Goal: Task Accomplishment & Management: Use online tool/utility

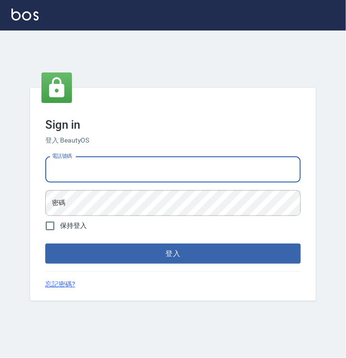
click at [227, 162] on input "電話號碼" at bounding box center [172, 170] width 255 height 26
type input "0938917261"
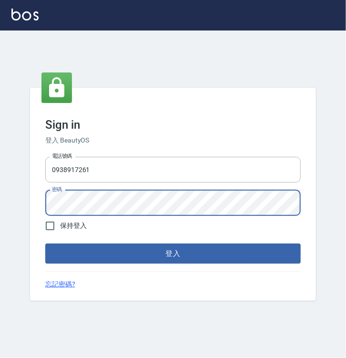
click at [45, 243] on button "登入" at bounding box center [172, 253] width 255 height 20
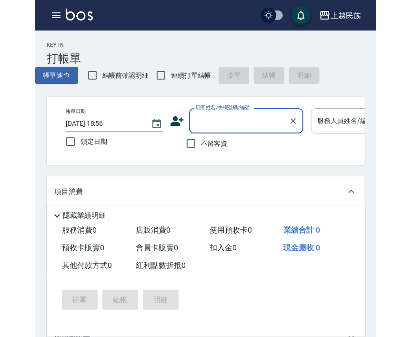
scroll to position [3, 0]
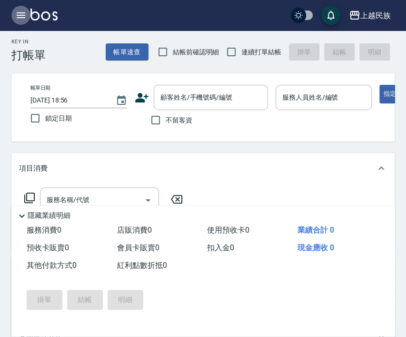
click at [20, 18] on icon "button" at bounding box center [20, 15] width 11 height 11
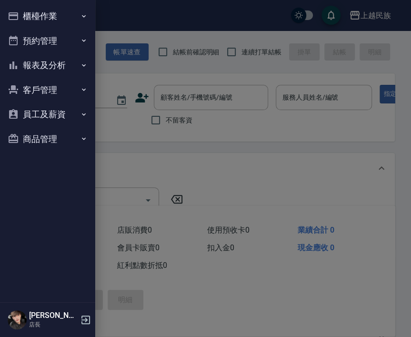
click at [60, 24] on button "櫃檯作業" at bounding box center [48, 16] width 88 height 25
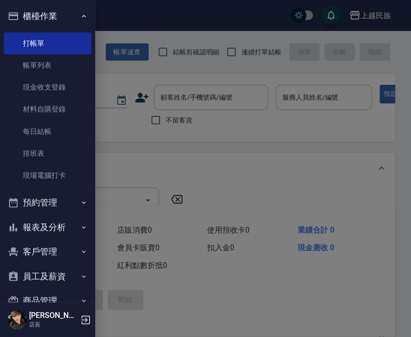
click at [118, 10] on div at bounding box center [205, 168] width 411 height 337
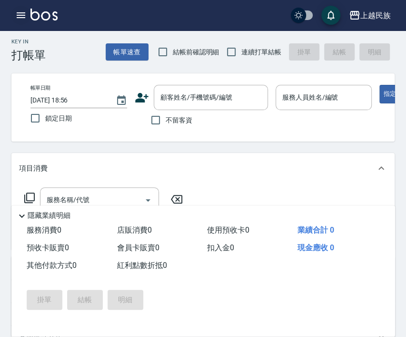
click at [15, 13] on button "button" at bounding box center [20, 15] width 19 height 19
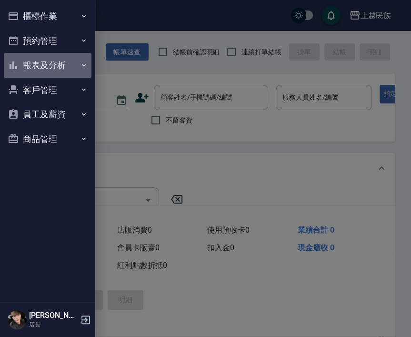
click at [54, 65] on button "報表及分析" at bounding box center [48, 65] width 88 height 25
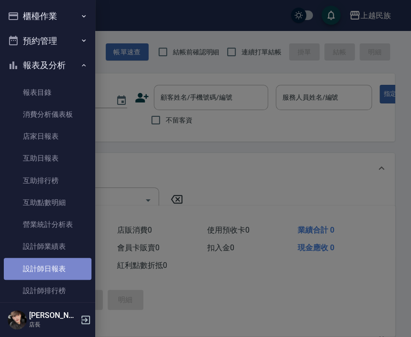
click at [72, 270] on link "設計師日報表" at bounding box center [48, 269] width 88 height 22
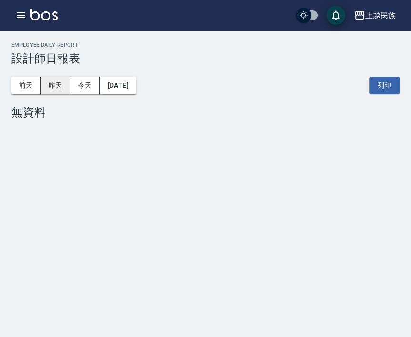
click at [57, 86] on button "昨天" at bounding box center [56, 86] width 30 height 18
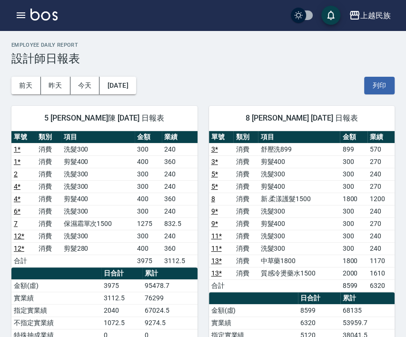
click at [37, 14] on img at bounding box center [43, 15] width 27 height 12
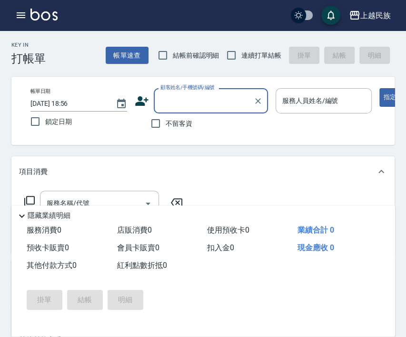
click at [26, 12] on icon "button" at bounding box center [20, 15] width 11 height 11
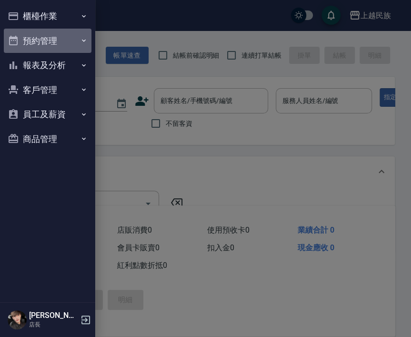
click at [69, 30] on button "預約管理" at bounding box center [48, 41] width 88 height 25
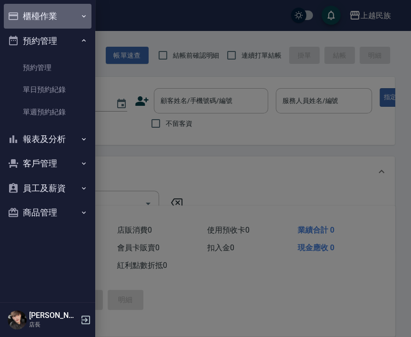
drag, startPoint x: 57, startPoint y: 9, endPoint x: 53, endPoint y: 24, distance: 15.2
click at [57, 9] on button "櫃檯作業" at bounding box center [48, 16] width 88 height 25
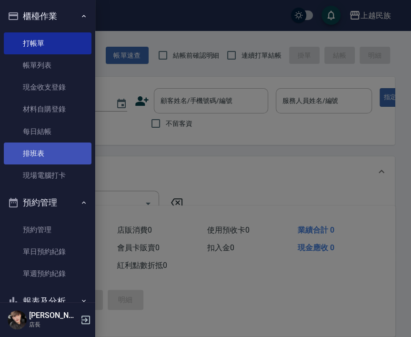
drag, startPoint x: 64, startPoint y: 168, endPoint x: 56, endPoint y: 159, distance: 12.1
click at [64, 167] on link "現場電腦打卡" at bounding box center [48, 175] width 88 height 22
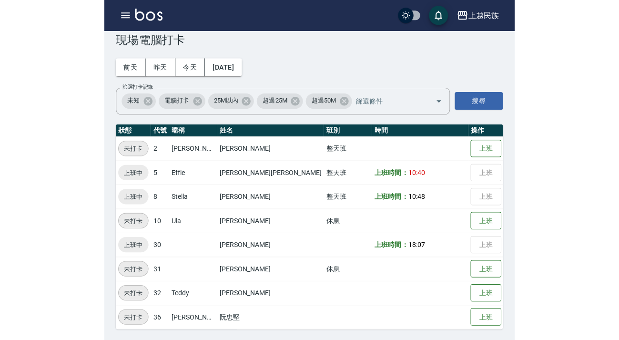
scroll to position [16, 0]
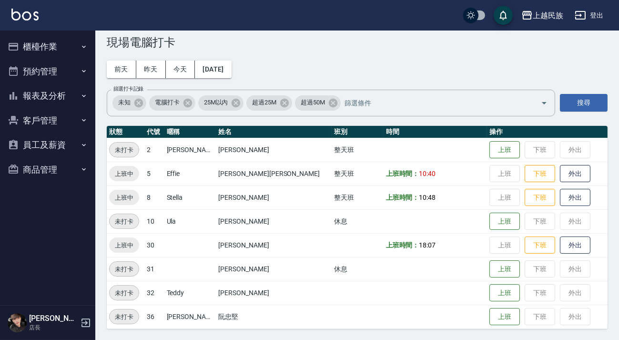
click at [30, 126] on button "客戶管理" at bounding box center [48, 120] width 88 height 25
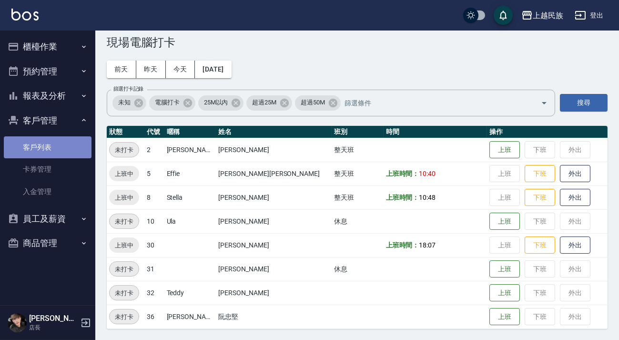
click at [67, 157] on link "客戶列表" at bounding box center [48, 147] width 88 height 22
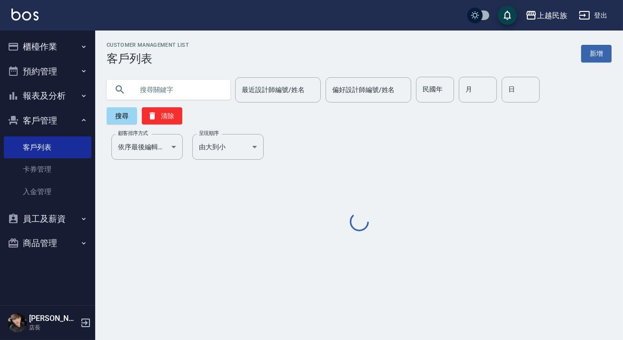
click at [163, 80] on input "text" at bounding box center [178, 90] width 90 height 26
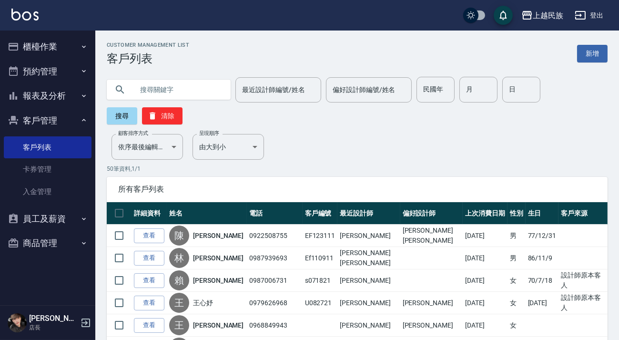
type input "ˊ"
type input "[PERSON_NAME]"
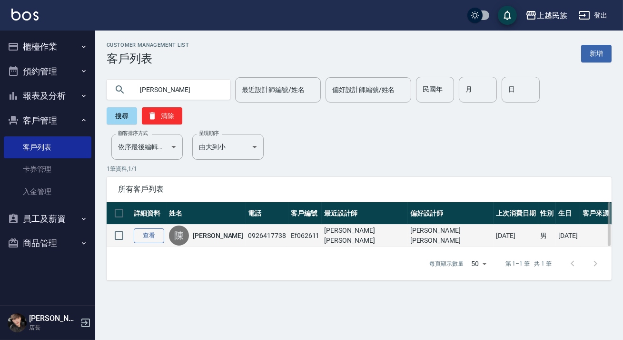
click at [155, 238] on link "查看" at bounding box center [149, 235] width 30 height 15
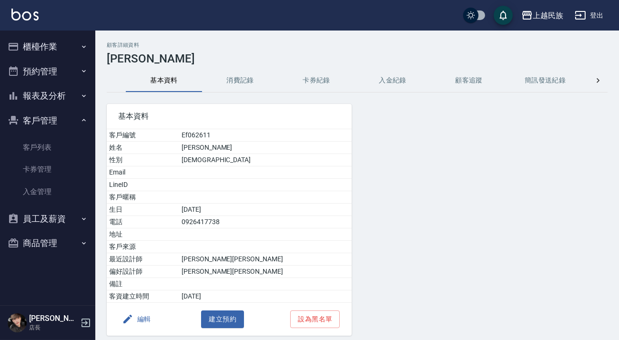
click at [248, 82] on button "消費記錄" at bounding box center [240, 80] width 76 height 23
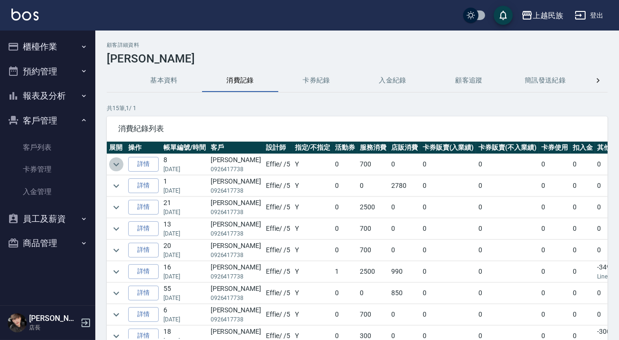
click at [121, 166] on icon "expand row" at bounding box center [116, 164] width 11 height 11
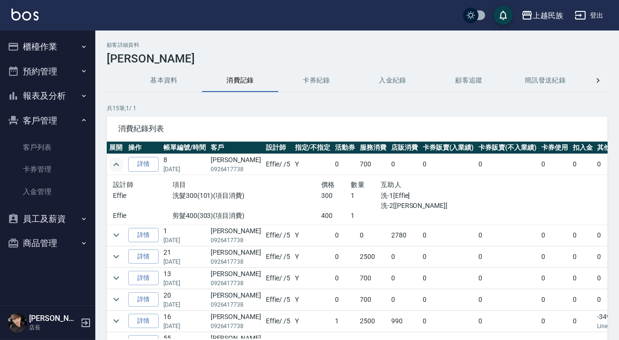
click at [121, 166] on icon "expand row" at bounding box center [116, 164] width 11 height 11
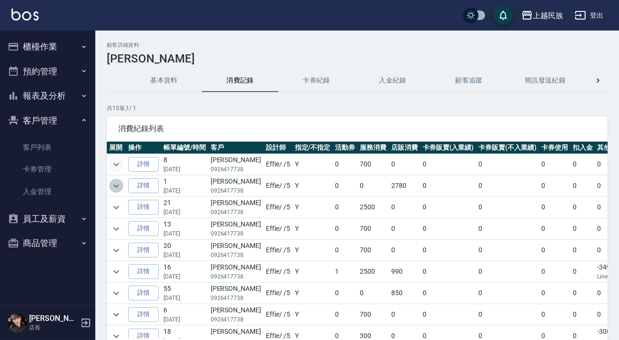
click at [120, 182] on icon "expand row" at bounding box center [116, 185] width 11 height 11
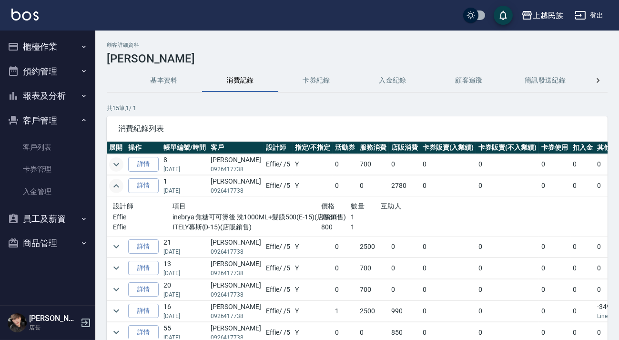
click at [120, 182] on icon "expand row" at bounding box center [116, 185] width 11 height 11
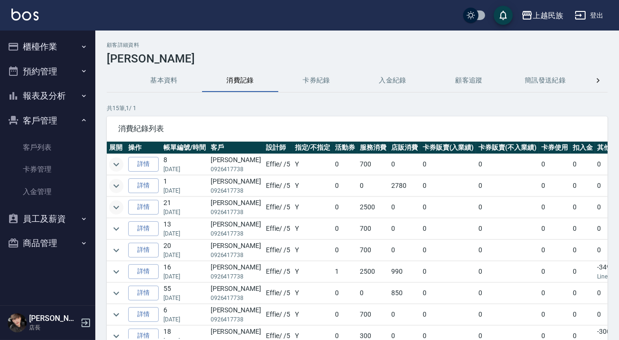
click at [120, 204] on icon "expand row" at bounding box center [116, 206] width 11 height 11
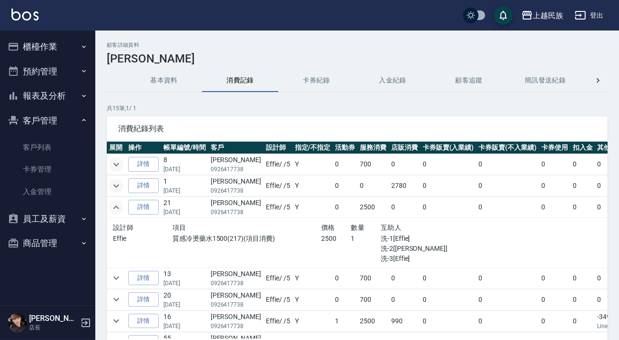
click at [120, 204] on icon "expand row" at bounding box center [116, 206] width 11 height 11
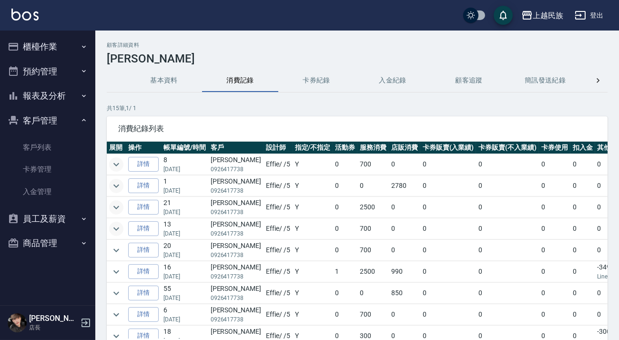
click at [119, 231] on icon "expand row" at bounding box center [116, 228] width 11 height 11
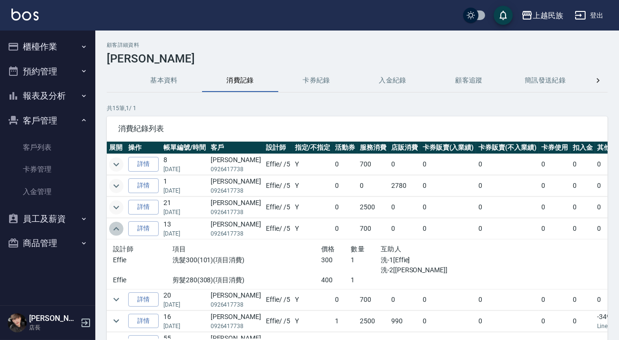
click at [119, 231] on icon "expand row" at bounding box center [116, 228] width 11 height 11
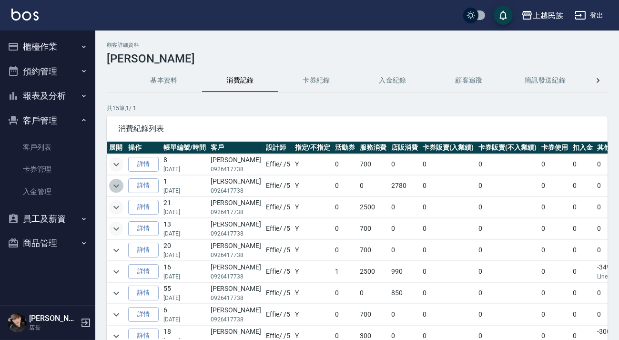
click at [119, 182] on icon "expand row" at bounding box center [116, 185] width 11 height 11
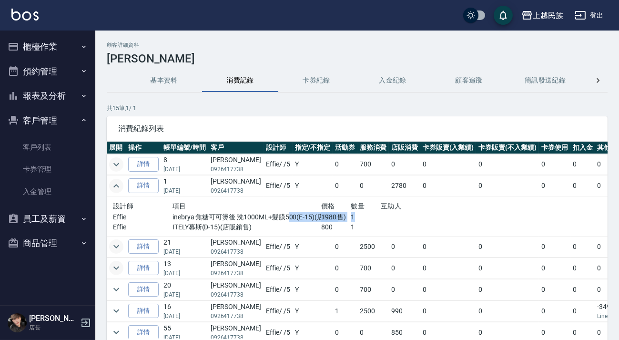
drag, startPoint x: 282, startPoint y: 217, endPoint x: 339, endPoint y: 217, distance: 57.2
click at [339, 217] on div "Effie inebrya 焦糖可可燙後 洗1000ML+髮膜500(E-15)(店販銷售) 1980 1" at bounding box center [291, 217] width 357 height 10
click at [345, 217] on p "1" at bounding box center [366, 217] width 30 height 10
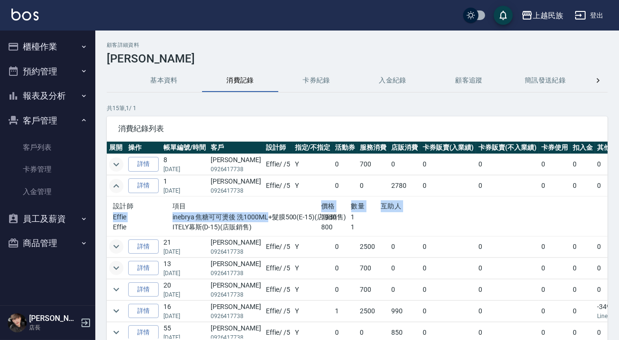
drag, startPoint x: 204, startPoint y: 209, endPoint x: 261, endPoint y: 219, distance: 57.9
click at [261, 219] on div "設計師 項目 價格 數量 互助人 Effie inebrya 焦糖可可燙後 洗1000ML+髮膜500(E-15)(店販銷售) 1980 1 Effie IT…" at bounding box center [291, 216] width 357 height 32
click at [261, 219] on p "inebrya 焦糖可可燙後 洗1000ML+髮膜500(E-15)(店販銷售)" at bounding box center [246, 217] width 149 height 10
click at [114, 185] on icon "expand row" at bounding box center [116, 185] width 6 height 3
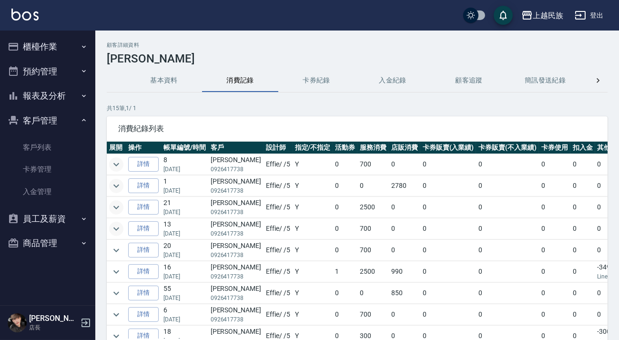
click at [78, 124] on button "客戶管理" at bounding box center [48, 120] width 88 height 25
click at [52, 42] on button "櫃檯作業" at bounding box center [48, 46] width 88 height 25
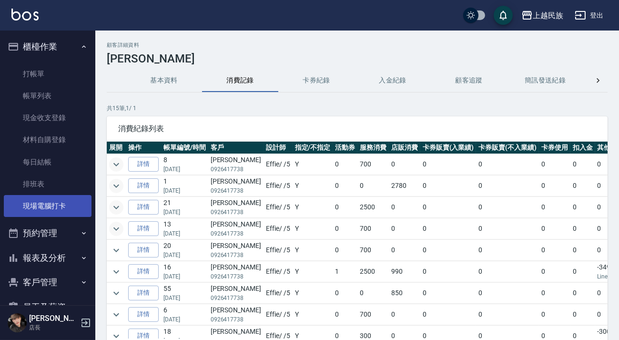
click at [52, 200] on link "現場電腦打卡" at bounding box center [48, 206] width 88 height 22
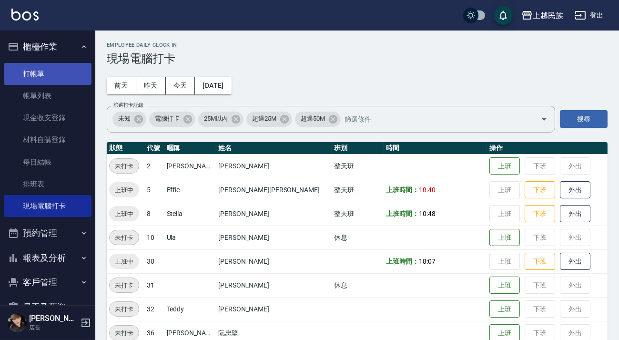
click at [47, 74] on link "打帳單" at bounding box center [48, 74] width 88 height 22
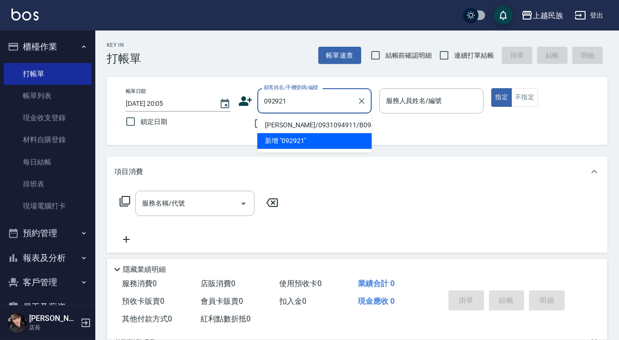
click at [341, 125] on li "[PERSON_NAME]/0931094911/B092921" at bounding box center [314, 125] width 114 height 16
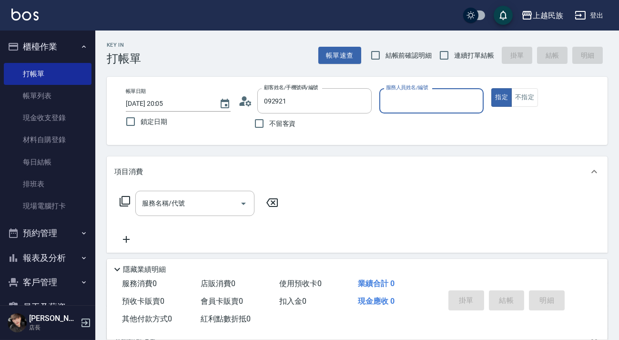
type input "[PERSON_NAME]/0931094911/B092921"
type input "Betty-11"
click at [345, 50] on span "連續打單結帳" at bounding box center [474, 55] width 40 height 10
click at [345, 50] on input "連續打單結帳" at bounding box center [444, 55] width 20 height 20
checkbox input "true"
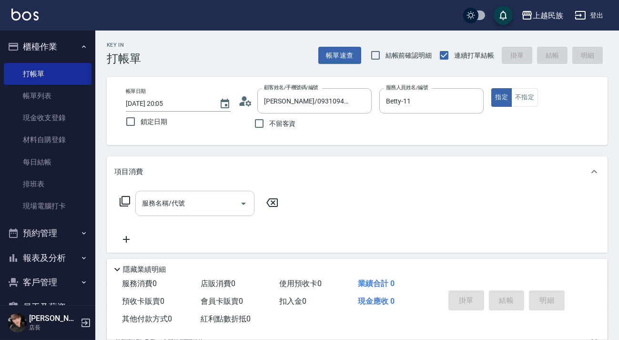
click at [209, 197] on input "服務名稱/代號" at bounding box center [188, 203] width 96 height 17
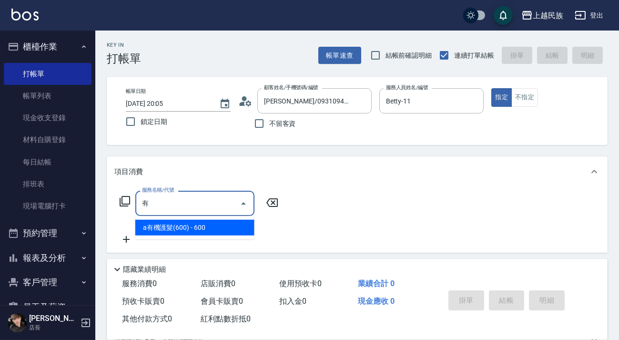
click at [226, 233] on span "a有機護髮(600) - 600" at bounding box center [194, 228] width 119 height 16
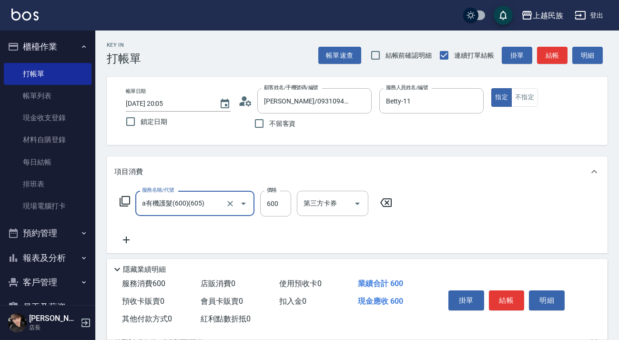
type input "a有機護髮(600)(605)"
click at [292, 212] on div "服務名稱/代號 a有機護髮(600)(605) 服務名稱/代號 價格 600 價格 第三方卡券 第三方卡券" at bounding box center [255, 204] width 283 height 26
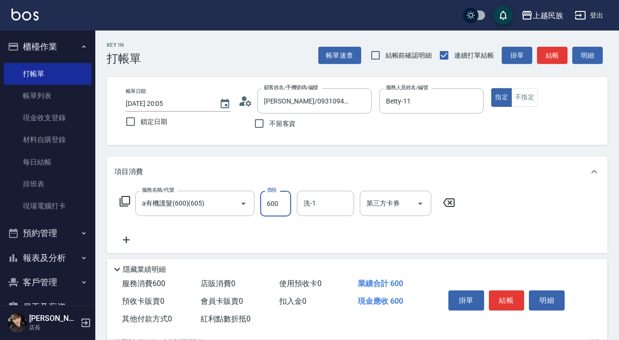
click at [274, 214] on input "600" at bounding box center [275, 204] width 31 height 26
click at [342, 212] on div "洗-1" at bounding box center [325, 203] width 57 height 25
type input "800"
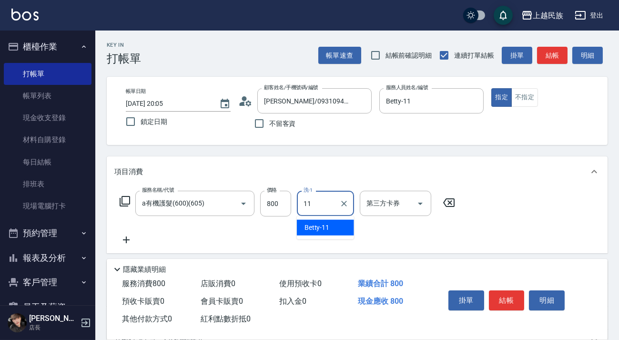
type input "Betty-11"
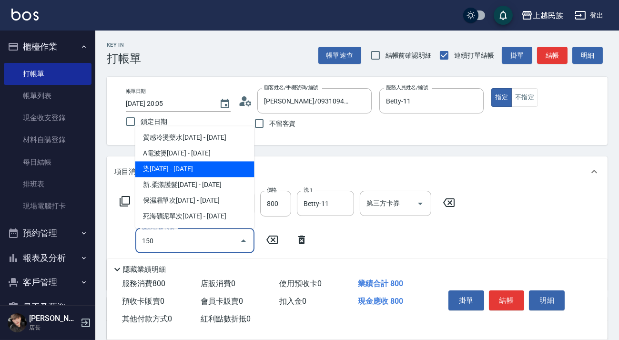
click at [226, 171] on span "染[DATE] - [DATE]" at bounding box center [194, 169] width 119 height 16
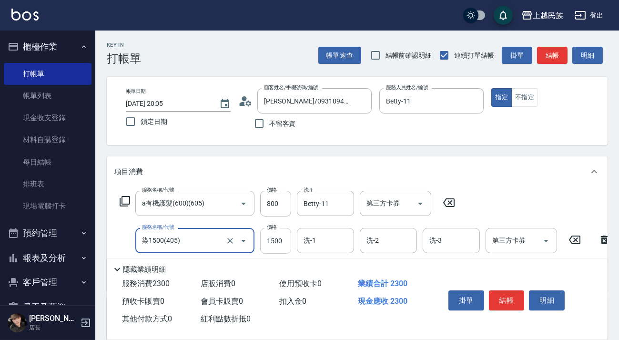
type input "染1500(405)"
click at [267, 231] on input "1500" at bounding box center [275, 241] width 31 height 26
type input "3000"
type input "Effie-5"
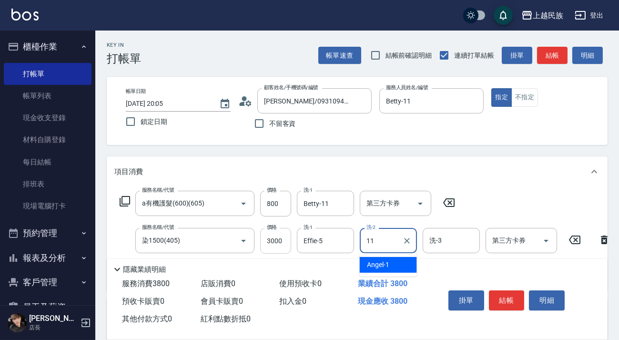
type input "Betty-11"
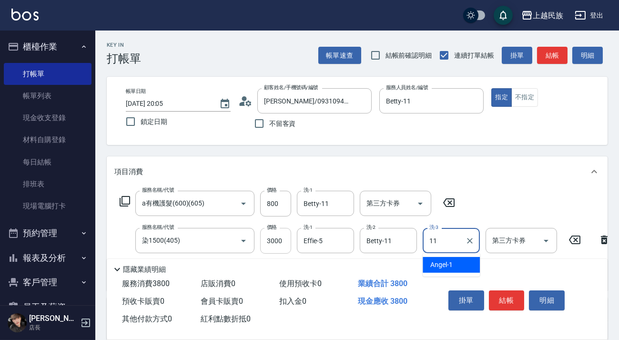
type input "Betty-11"
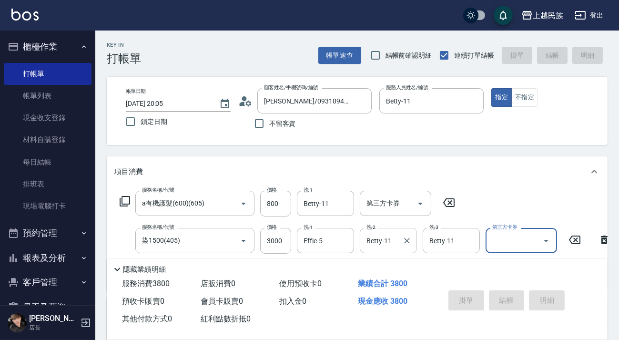
type input "[DATE] 20:06"
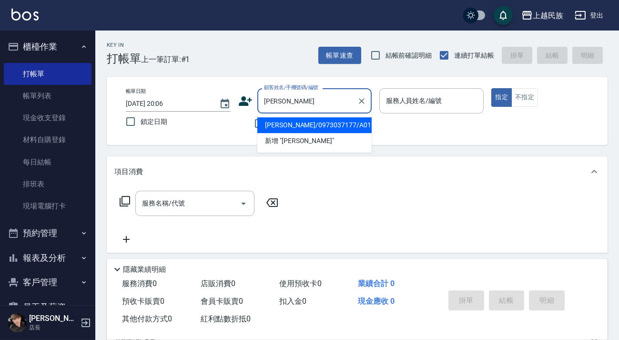
click at [317, 121] on li "[PERSON_NAME]/0973037177/A012211" at bounding box center [314, 125] width 114 height 16
type input "[PERSON_NAME]/0973037177/A012211"
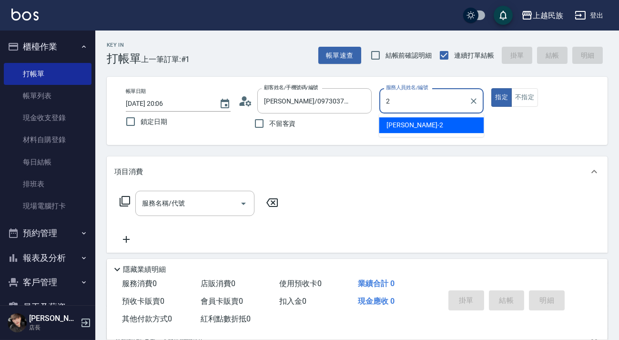
type input "[PERSON_NAME]-2"
type button "true"
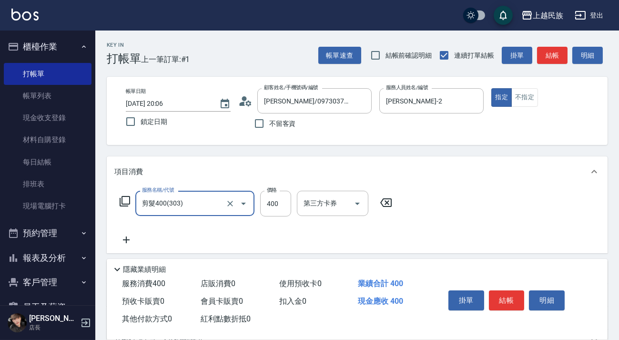
type input "剪髮400(303)"
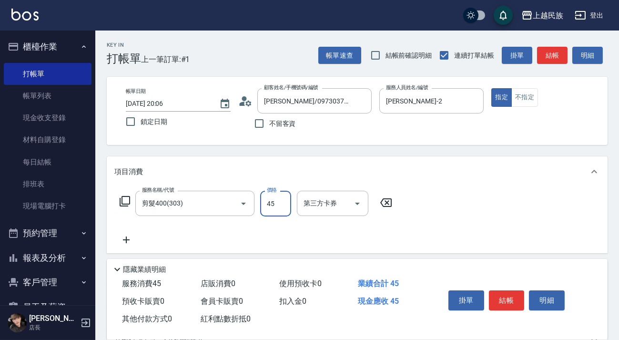
type input "450"
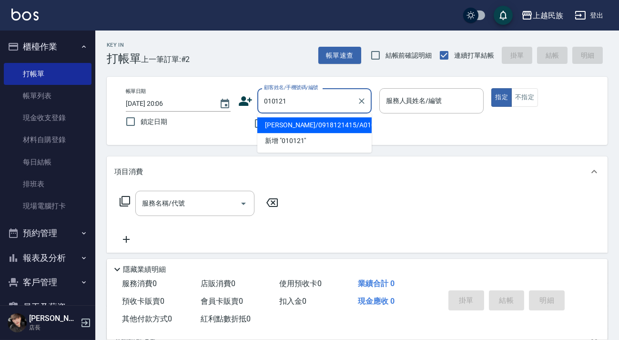
click at [332, 124] on li "[PERSON_NAME]/0918121415/A010121" at bounding box center [314, 125] width 114 height 16
type input "[PERSON_NAME]/0918121415/A010121"
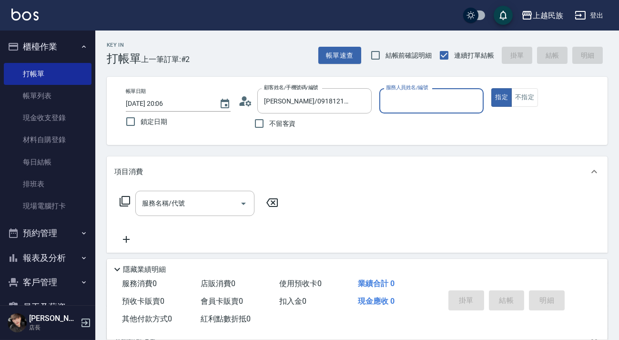
type input "[PERSON_NAME]-2"
click at [345, 88] on button "指定" at bounding box center [501, 97] width 20 height 19
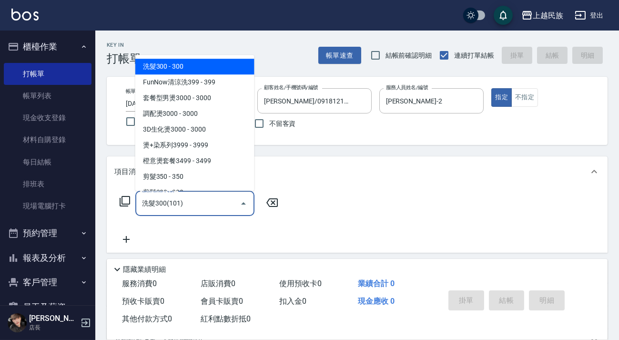
type input "洗髮300(101)"
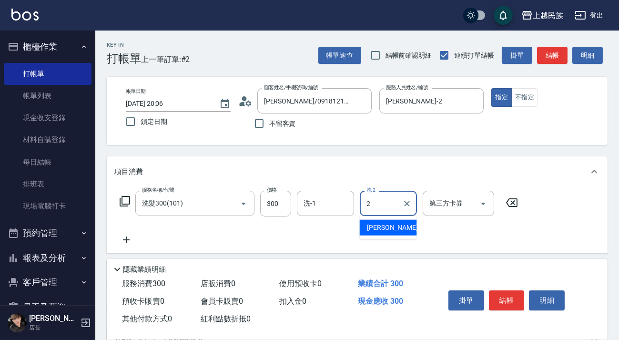
type input "[PERSON_NAME]-2"
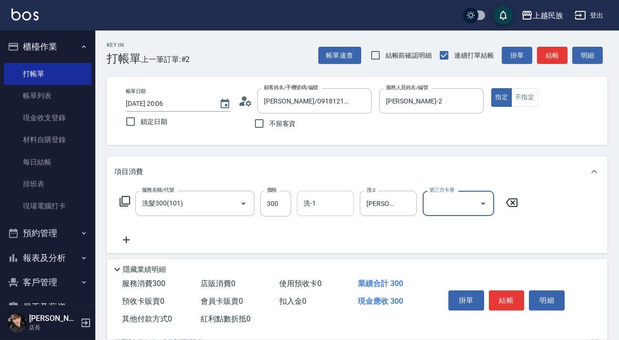
click at [325, 200] on input "洗-1" at bounding box center [325, 203] width 49 height 17
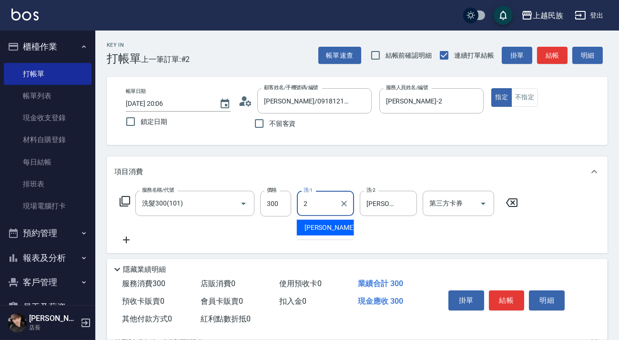
type input "[PERSON_NAME]-2"
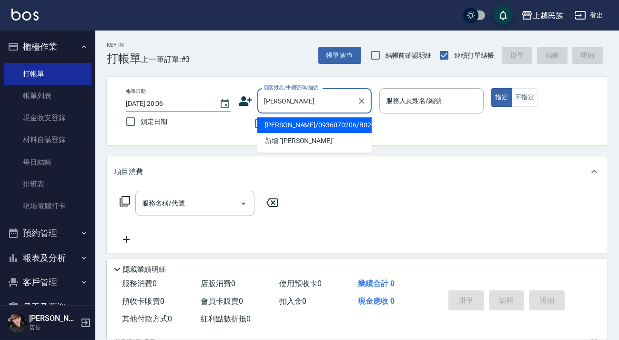
click at [333, 122] on li "[PERSON_NAME]/0936070206/B020612" at bounding box center [314, 125] width 114 height 16
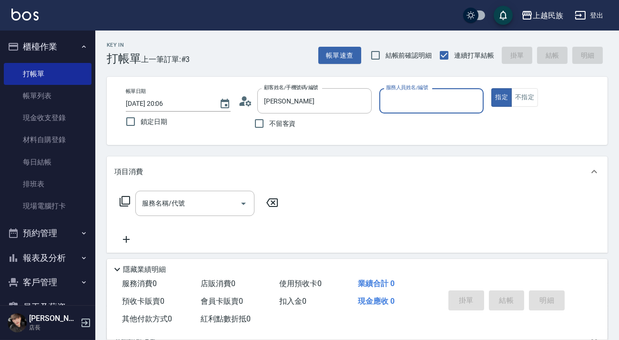
type input "[PERSON_NAME]/0936070206/B020612"
type input "Betty-11"
click at [345, 88] on button "指定" at bounding box center [501, 97] width 20 height 19
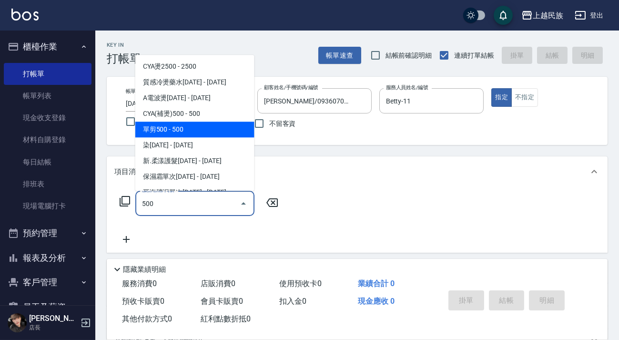
click at [211, 124] on span "單剪500 - 500" at bounding box center [194, 129] width 119 height 16
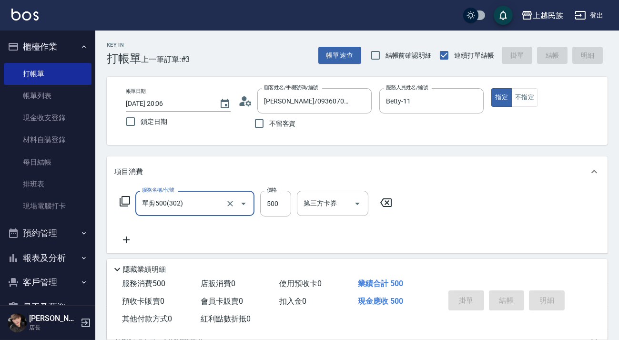
type input "單剪500(302)"
type input "[DATE] 20:07"
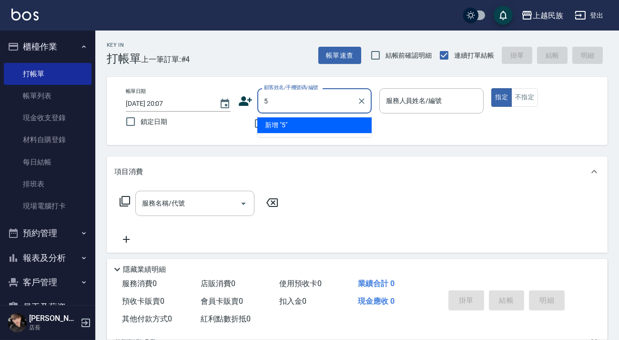
type input "5"
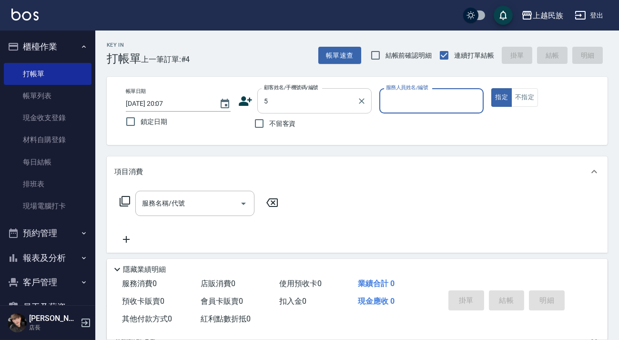
click at [302, 102] on input "5" at bounding box center [306, 100] width 91 height 17
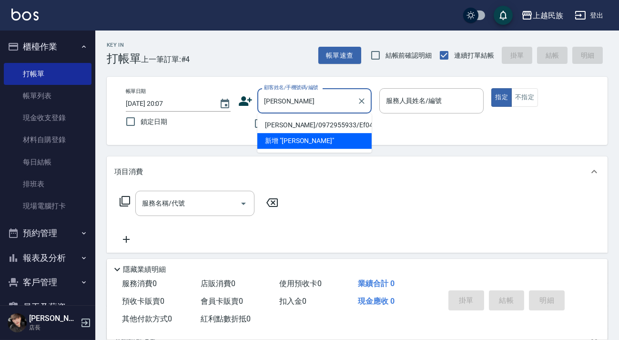
click at [314, 124] on li "[PERSON_NAME]/0972955933/Ef041521" at bounding box center [314, 125] width 114 height 16
type input "[PERSON_NAME]/0972955933/Ef041521"
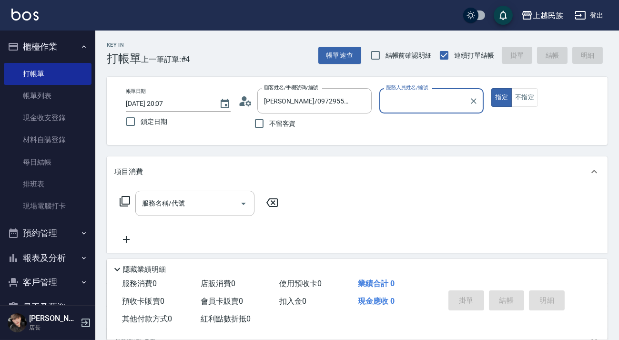
type input "Effie-5"
click at [345, 88] on button "指定" at bounding box center [501, 97] width 20 height 19
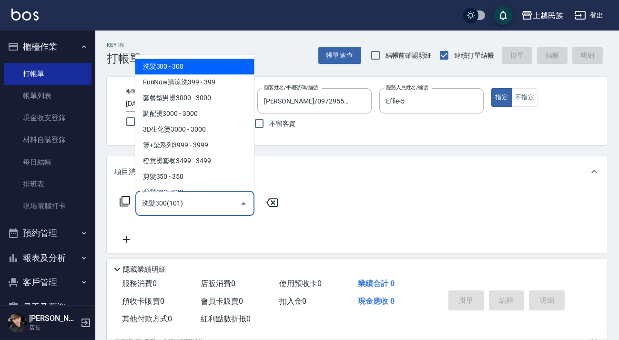
type input "洗髮300(101)"
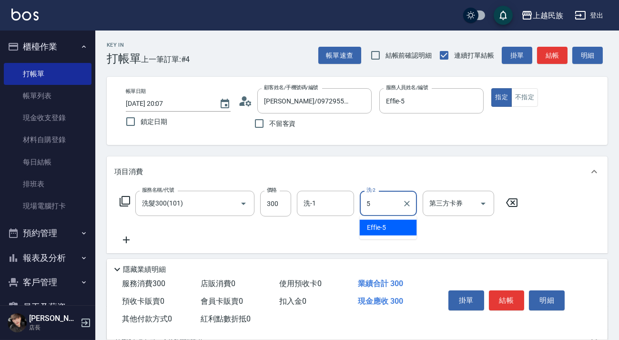
type input "Effie-5"
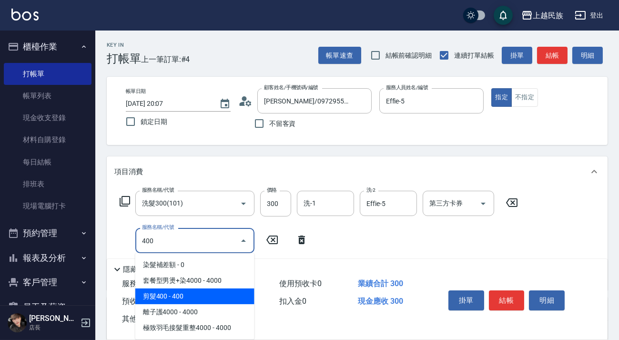
click at [226, 292] on span "剪髮400 - 400" at bounding box center [194, 296] width 119 height 16
type input "剪髮400(303)"
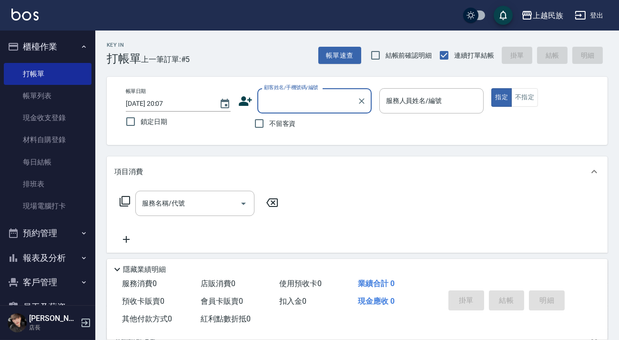
click at [270, 119] on span "不留客資" at bounding box center [282, 124] width 27 height 10
click at [269, 119] on input "不留客資" at bounding box center [259, 123] width 20 height 20
checkbox input "true"
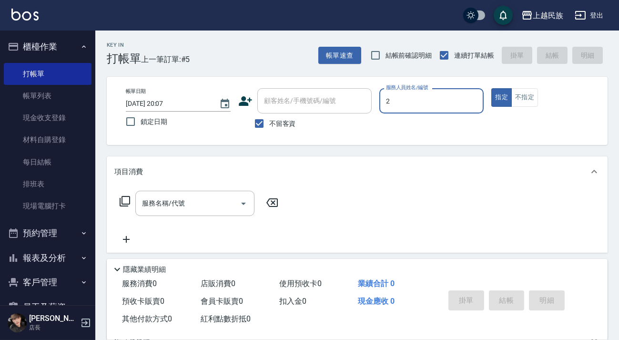
type input "[PERSON_NAME]-2"
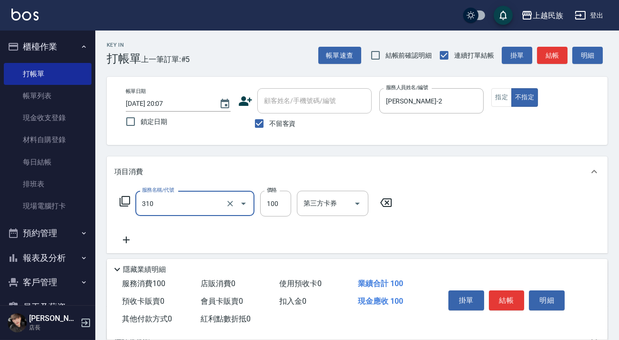
type input "瀏海100(310)"
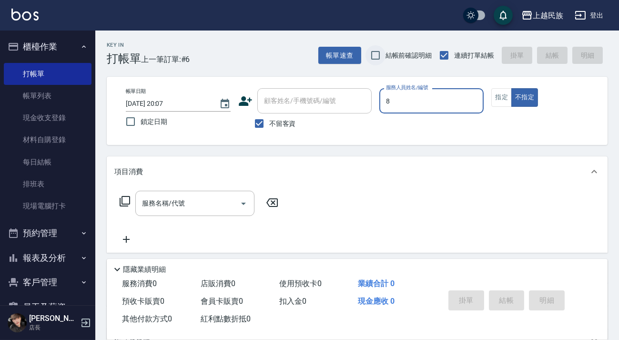
type input "Stella-8"
type button "false"
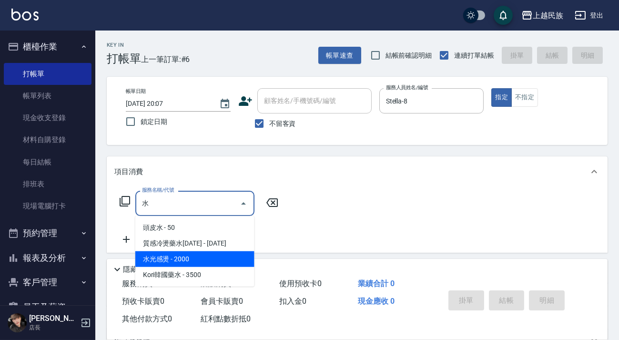
click at [242, 252] on span "水光感燙 - 2000" at bounding box center [194, 259] width 119 height 16
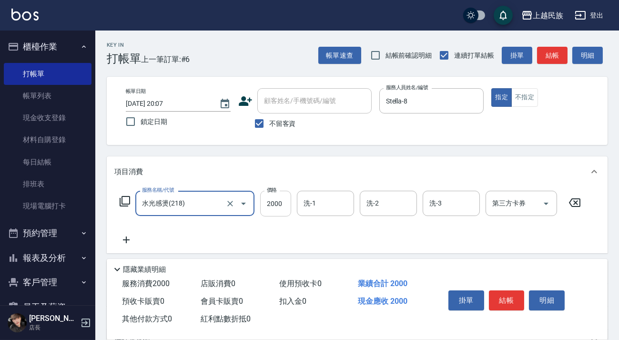
type input "水光感燙(218)"
click at [261, 194] on div "服務名稱/代號 水光感燙(218) 服務名稱/代號 價格 2000 價格 洗-1 洗-1 洗-2 洗-2 洗-3 洗-3 第三方卡券 第三方卡券" at bounding box center [350, 204] width 472 height 26
click at [270, 198] on input "2000" at bounding box center [275, 204] width 31 height 26
type input "2500"
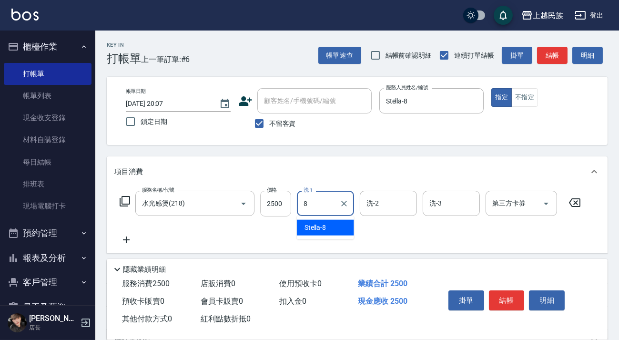
type input "Stella-8"
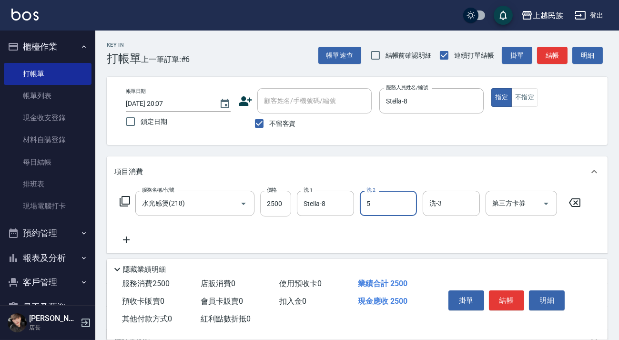
type input "Effie-5"
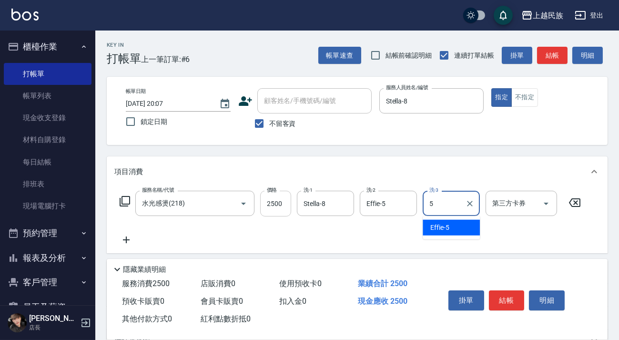
type input "Effie-5"
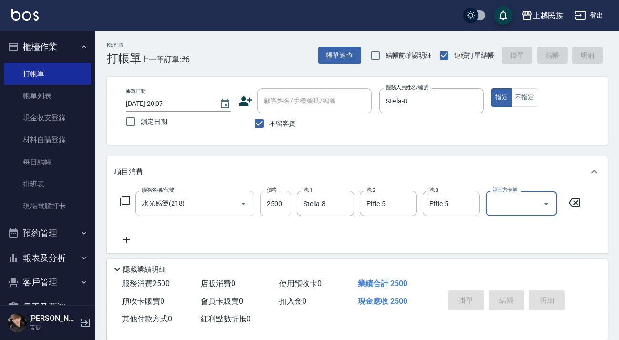
type input "[DATE] 20:08"
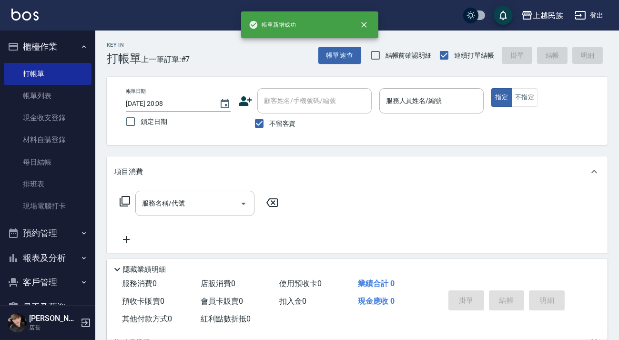
click at [276, 120] on span "不留客資" at bounding box center [282, 124] width 27 height 10
click at [269, 120] on input "不留客資" at bounding box center [259, 123] width 20 height 20
checkbox input "false"
click at [291, 103] on input "顧客姓名/手機號碼/編號" at bounding box center [314, 100] width 106 height 17
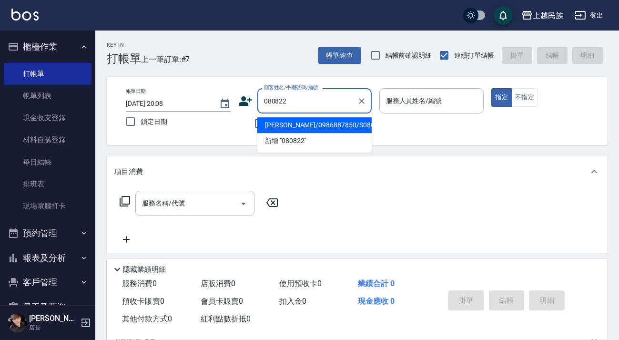
click at [314, 126] on li "[PERSON_NAME]/0986887850/S080822" at bounding box center [314, 125] width 114 height 16
type input "[PERSON_NAME]/0986887850/S080822"
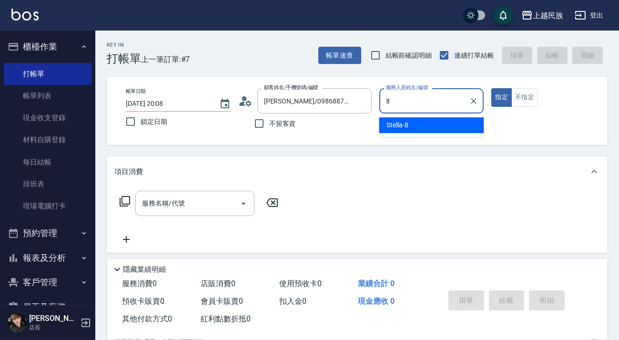
type input "Stella-8"
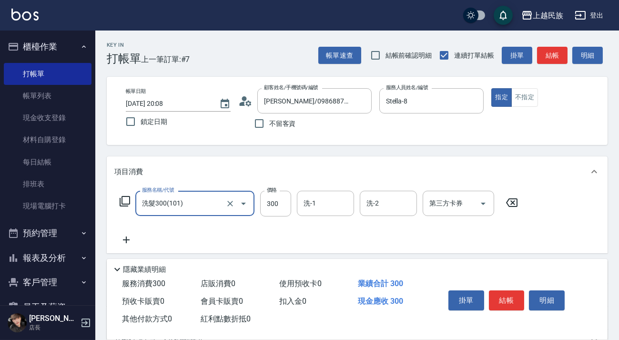
type input "洗髮300(101)"
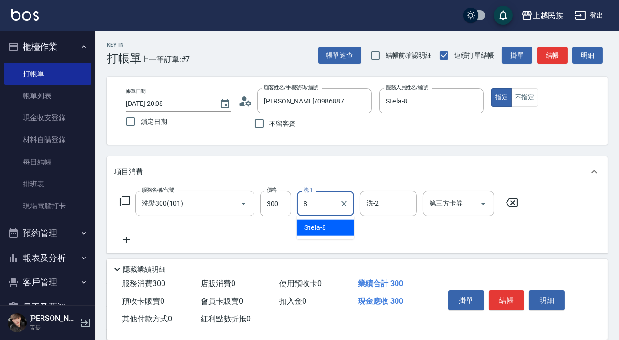
type input "Stella-8"
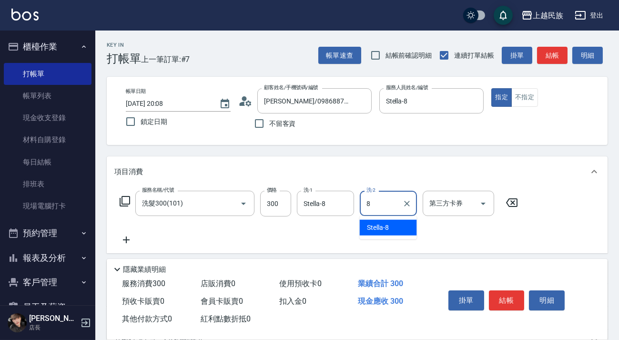
type input "Stella-8"
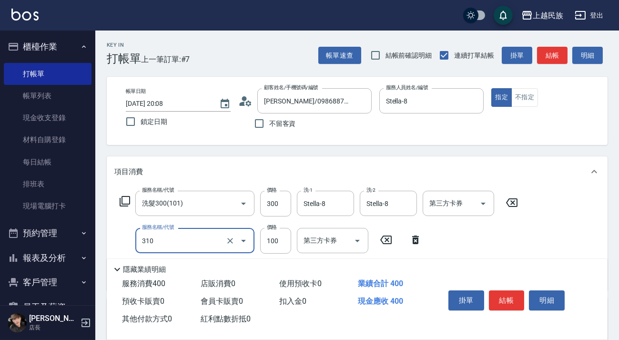
type input "瀏海100(310)"
click at [345, 238] on div "服務名稱/代號 洗髮300(101) 服務名稱/代號 價格 300 價格 洗-1 Stella-8 洗-1 洗-2 Stella-8 洗-2 第三方卡券 第三…" at bounding box center [318, 237] width 409 height 92
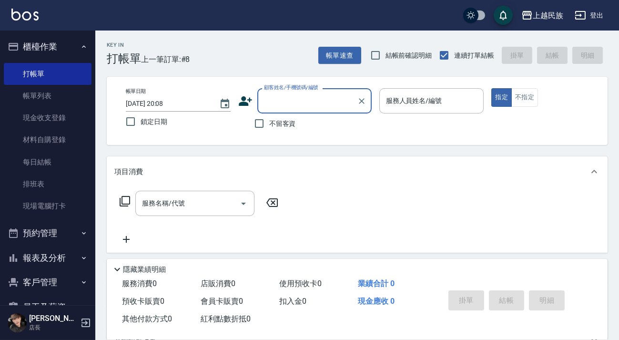
click at [281, 121] on span "不留客資" at bounding box center [282, 124] width 27 height 10
click at [269, 121] on input "不留客資" at bounding box center [259, 123] width 20 height 20
checkbox input "true"
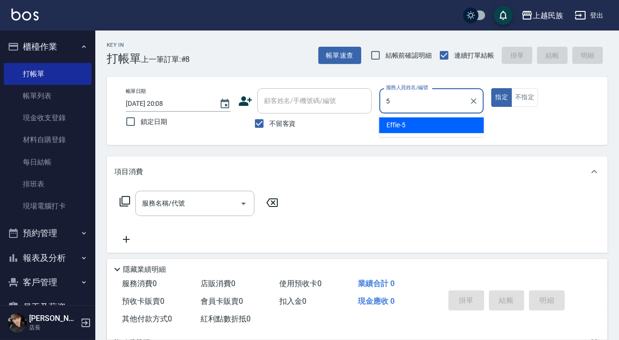
type input "Effie-5"
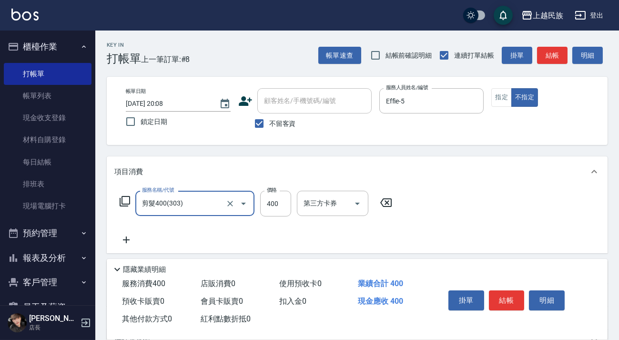
type input "剪髮400(303)"
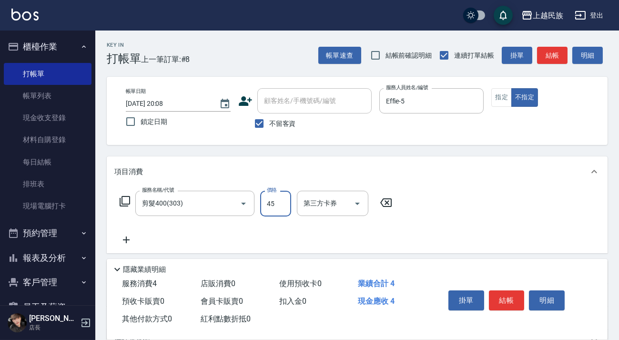
type input "450"
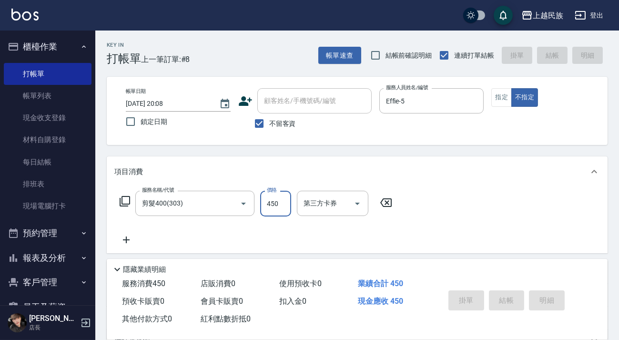
type input "[DATE] 20:09"
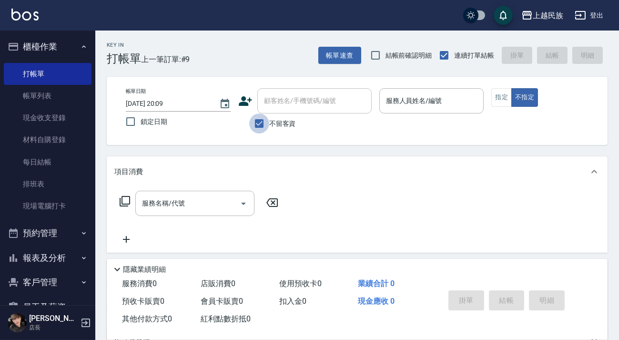
drag, startPoint x: 251, startPoint y: 125, endPoint x: 271, endPoint y: 111, distance: 23.6
click at [253, 125] on input "不留客資" at bounding box center [259, 123] width 20 height 20
checkbox input "false"
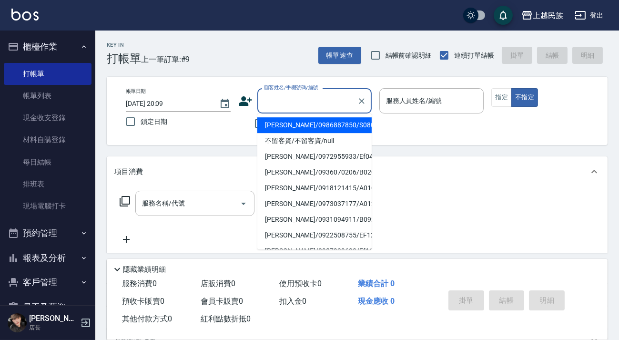
click at [279, 102] on input "顧客姓名/手機號碼/編號" at bounding box center [306, 100] width 91 height 17
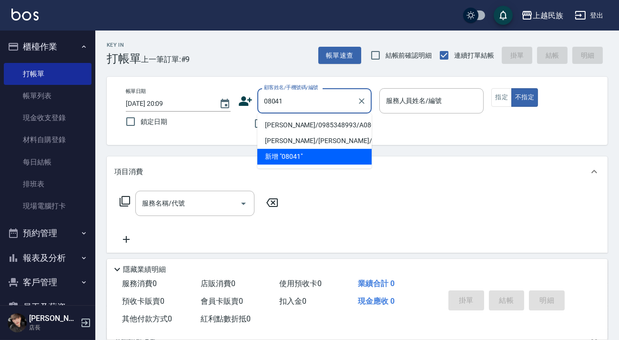
click at [317, 124] on li "[PERSON_NAME]/0985348993/A080411" at bounding box center [314, 125] width 114 height 16
type input "[PERSON_NAME]/0985348993/A080411"
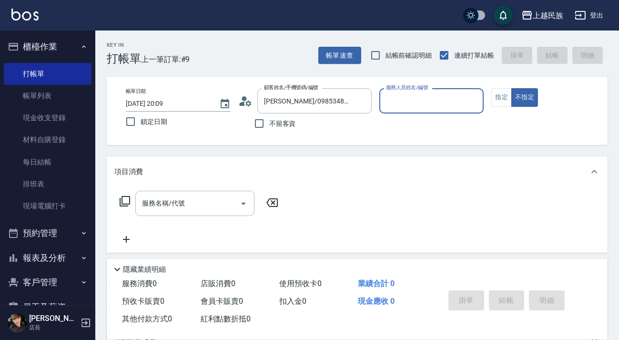
type input "[PERSON_NAME]-2"
click at [345, 88] on button "不指定" at bounding box center [524, 97] width 27 height 19
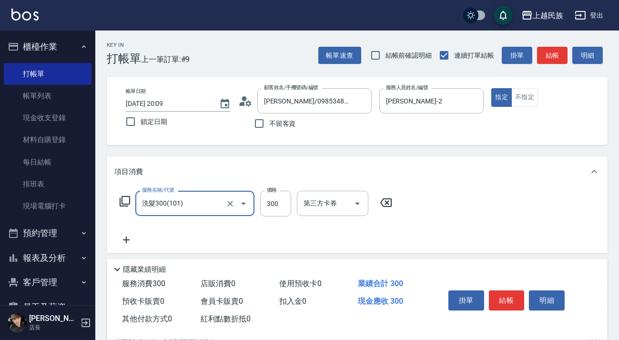
type input "洗髮300(101)"
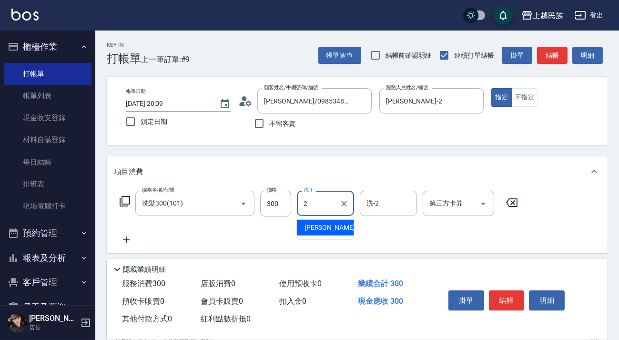
type input "[PERSON_NAME]-2"
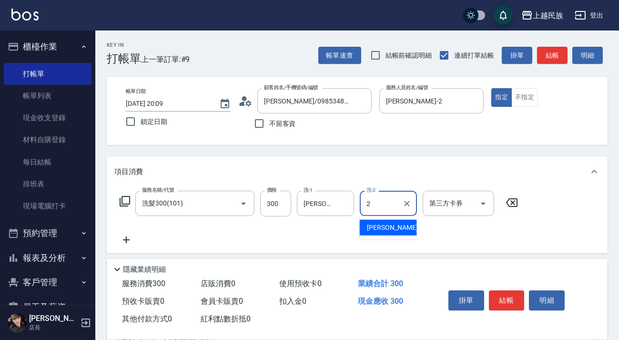
type input "[PERSON_NAME]-2"
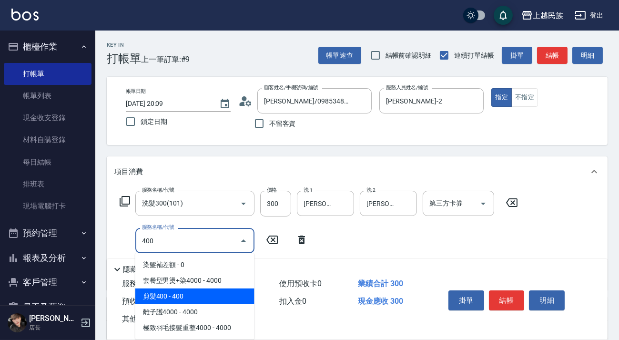
click at [228, 295] on span "剪髮400 - 400" at bounding box center [194, 296] width 119 height 16
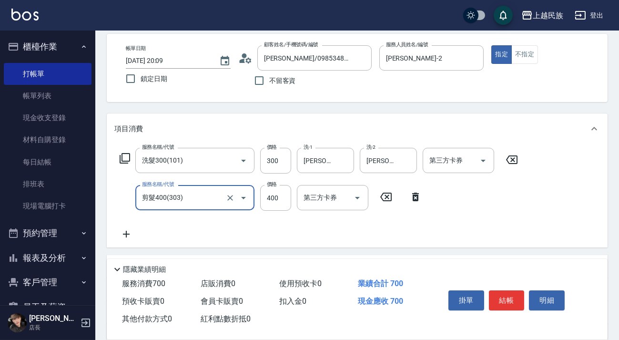
scroll to position [162, 0]
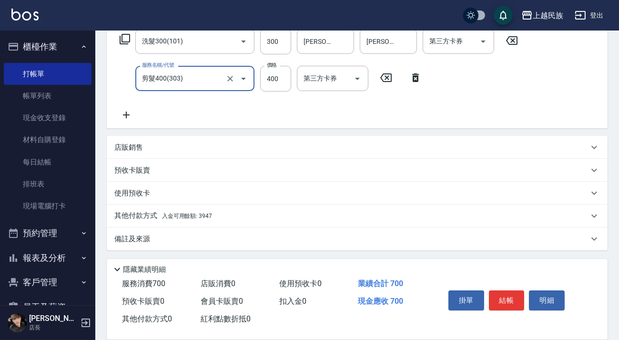
type input "剪髮400(303)"
drag, startPoint x: 275, startPoint y: 214, endPoint x: 285, endPoint y: 213, distance: 10.1
click at [275, 213] on div "其他付款方式 入金可用餘額: 3947" at bounding box center [351, 216] width 474 height 10
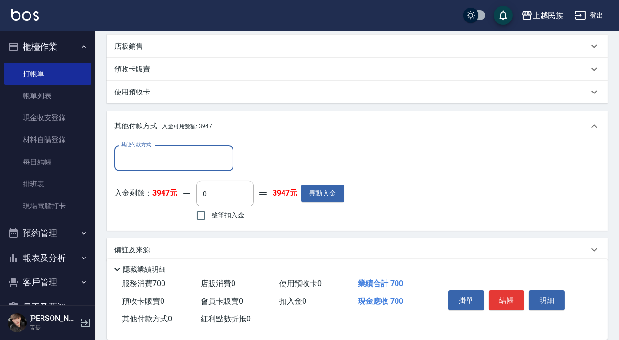
scroll to position [0, 0]
click at [218, 212] on span "整筆扣入金" at bounding box center [227, 215] width 33 height 10
click at [211, 212] on input "整筆扣入金" at bounding box center [201, 215] width 20 height 20
checkbox input "true"
type input "700"
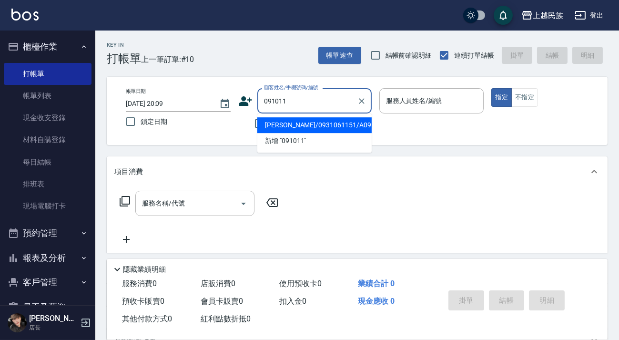
click at [336, 121] on li "[PERSON_NAME]/0931061151/A091011" at bounding box center [314, 125] width 114 height 16
type input "[PERSON_NAME]/0931061151/A091011"
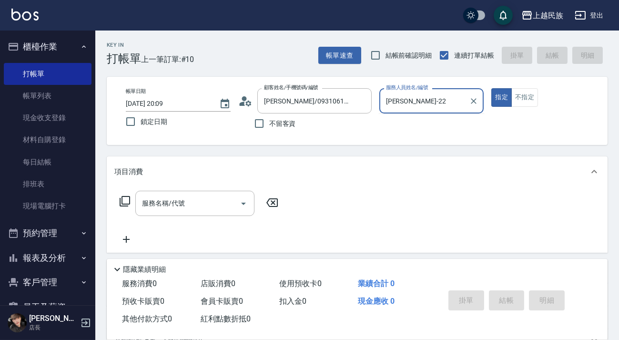
click at [345, 88] on button "指定" at bounding box center [501, 97] width 20 height 19
type input "[PERSON_NAME]-2"
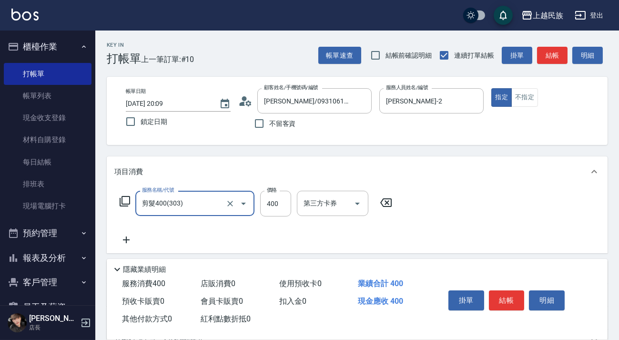
type input "剪髮400(303)"
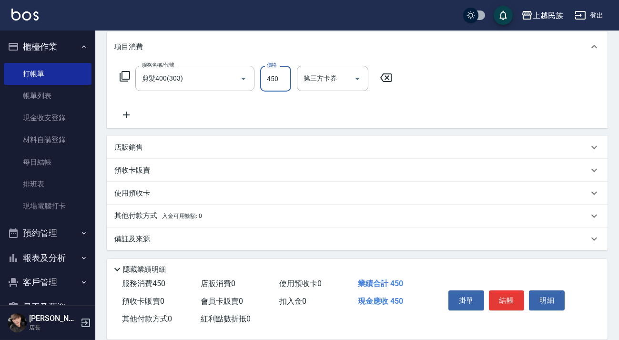
type input "450"
click at [257, 204] on div "項目消費 服務名稱/代號 剪髮400(303) 服務名稱/代號 價格 450 價格 第三方卡券 第三方卡券 店販銷售 服務人員姓名/編號 服務人員姓名/編號 …" at bounding box center [357, 140] width 501 height 219
click at [262, 209] on div "其他付款方式 入金可用餘額: 0" at bounding box center [357, 215] width 501 height 23
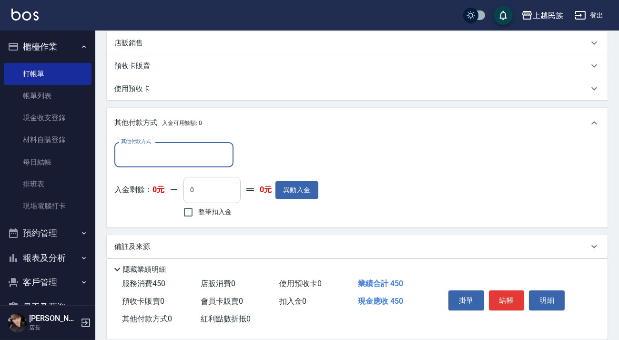
scroll to position [0, 0]
click at [200, 147] on input "其他付款方式" at bounding box center [174, 154] width 111 height 17
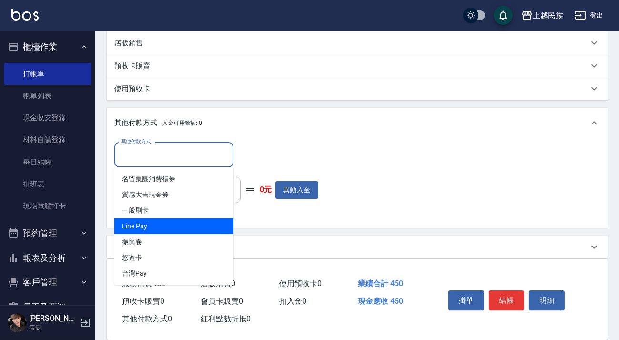
click at [200, 223] on span "Line Pay" at bounding box center [173, 226] width 119 height 16
type input "Line Pay"
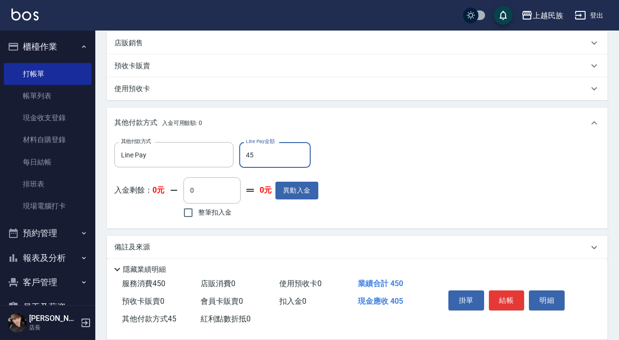
type input "450"
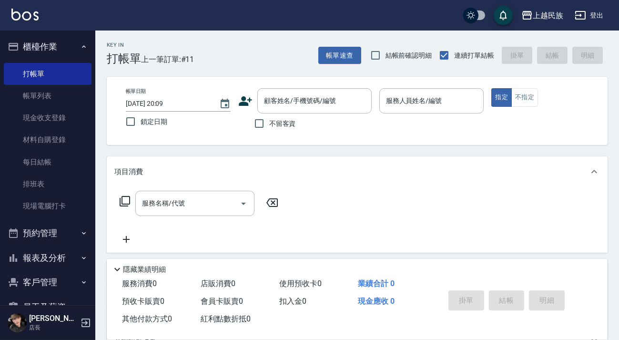
click at [283, 122] on span "不留客資" at bounding box center [282, 124] width 27 height 10
click at [269, 122] on input "不留客資" at bounding box center [259, 123] width 20 height 20
checkbox input "true"
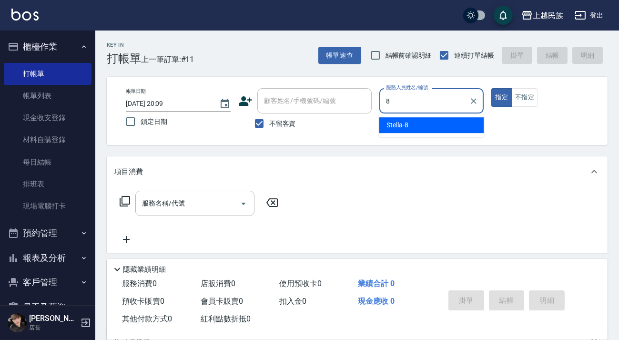
type input "Stella-8"
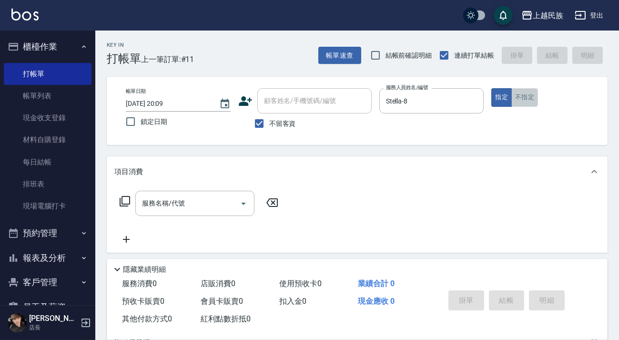
click at [345, 100] on button "不指定" at bounding box center [524, 97] width 27 height 19
click at [226, 195] on input "服務名稱/代號" at bounding box center [188, 203] width 96 height 17
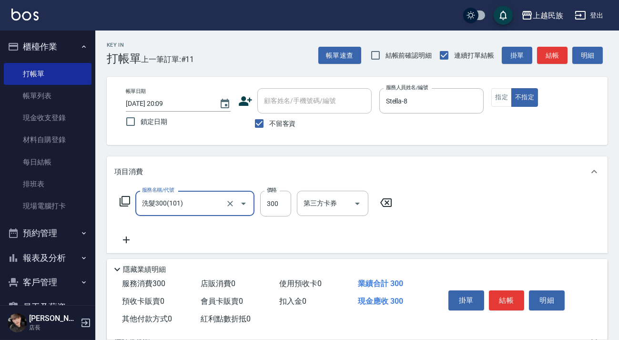
type input "洗髮300(101)"
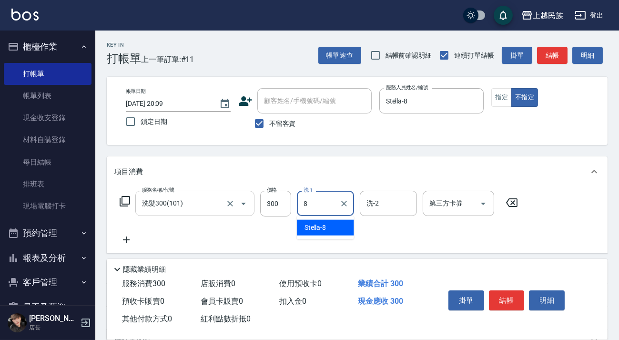
type input "Stella-8"
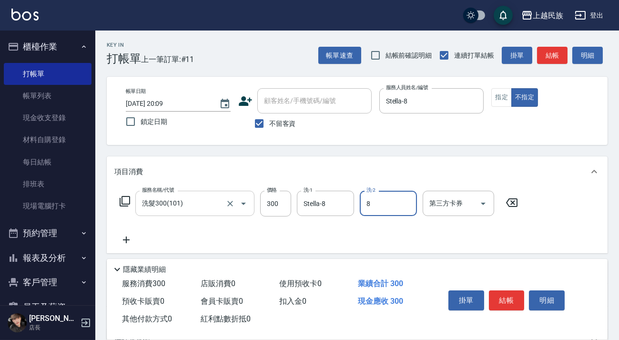
type input "Stella-8"
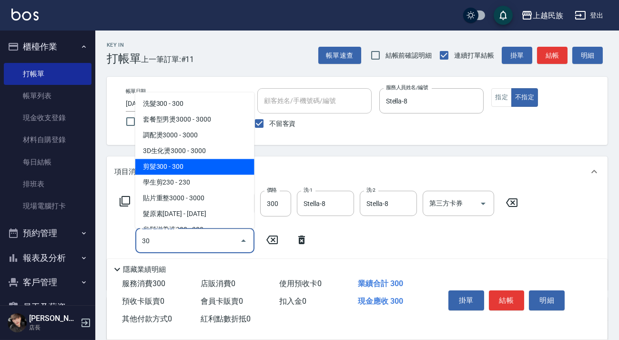
click at [223, 168] on span "剪髮300 - 300" at bounding box center [194, 167] width 119 height 16
type input "剪髮300(305)"
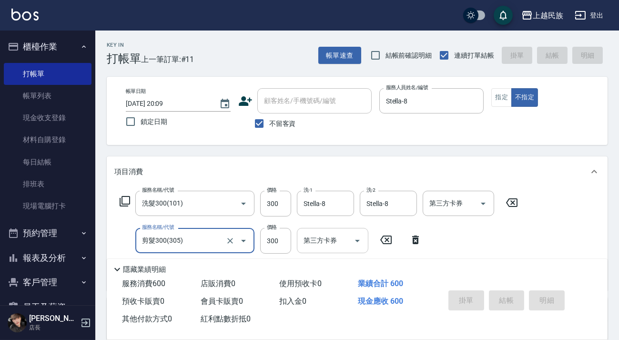
type input "[DATE] 20:10"
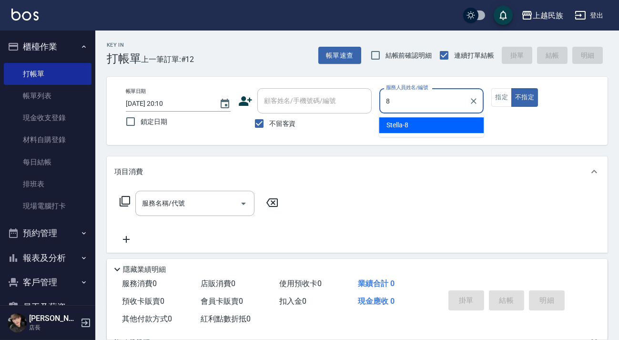
type input "Stella-8"
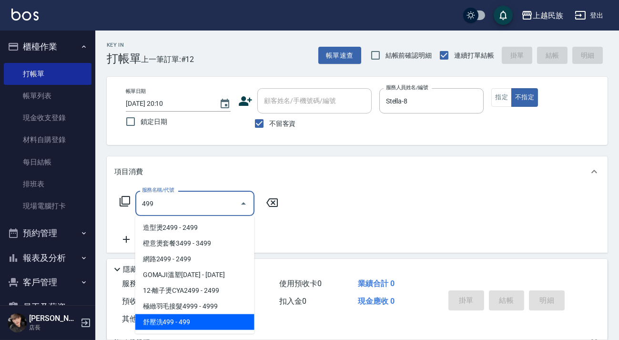
click at [212, 317] on span "舒壓洗499 - 499" at bounding box center [194, 322] width 119 height 16
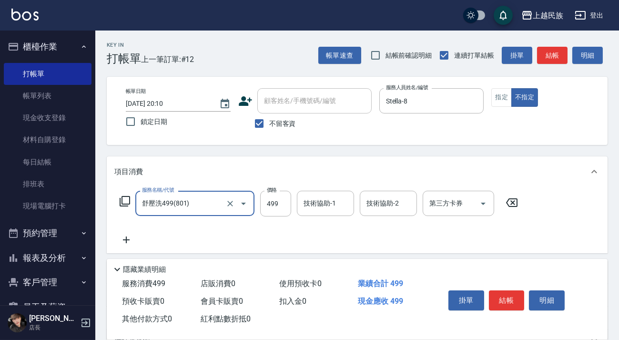
type input "舒壓洗499(801)"
click at [313, 217] on div "服務名稱/代號 舒壓洗499(801) 服務名稱/代號 價格 499 價格 技術協助-1 技術協助-1 技術協助-2 技術協助-2 第三方卡券 第三方卡券" at bounding box center [318, 218] width 409 height 55
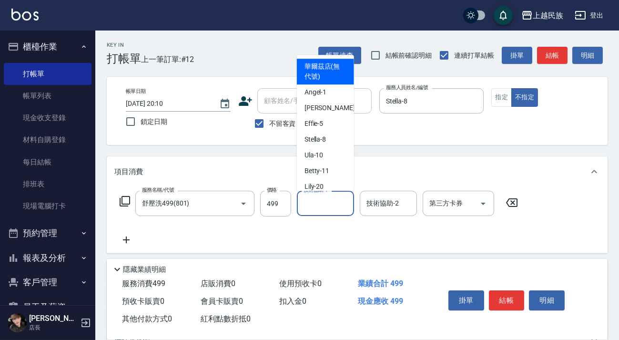
click at [317, 195] on div "技術協助-1 技術協助-1" at bounding box center [325, 203] width 57 height 25
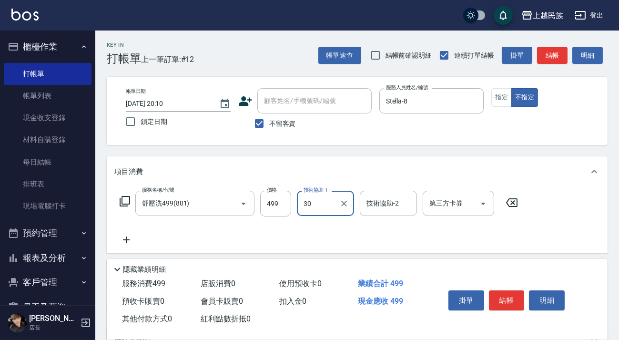
type input "[PERSON_NAME]-30"
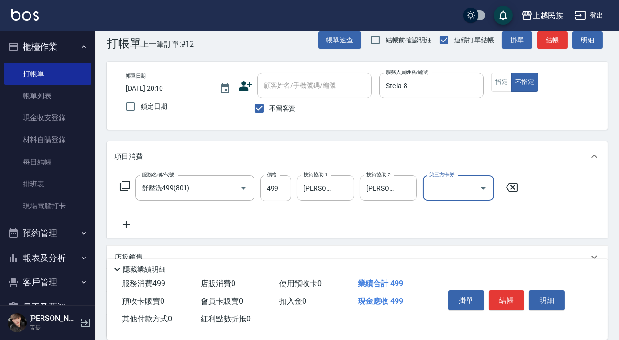
scroll to position [102, 0]
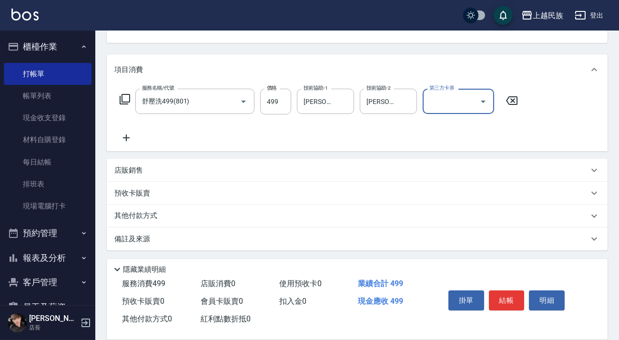
click at [256, 217] on div "其他付款方式" at bounding box center [351, 216] width 474 height 10
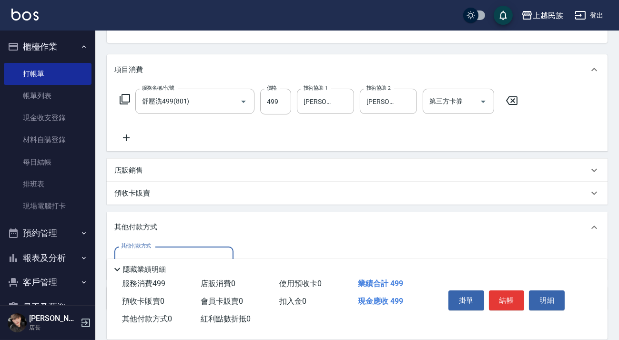
scroll to position [161, 0]
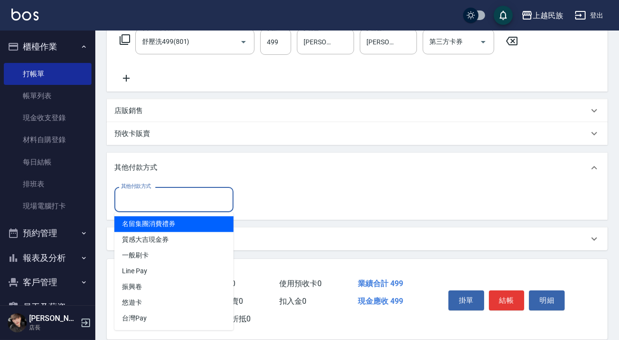
drag, startPoint x: 215, startPoint y: 193, endPoint x: 210, endPoint y: 206, distance: 13.9
click at [214, 194] on input "其他付款方式" at bounding box center [174, 199] width 111 height 17
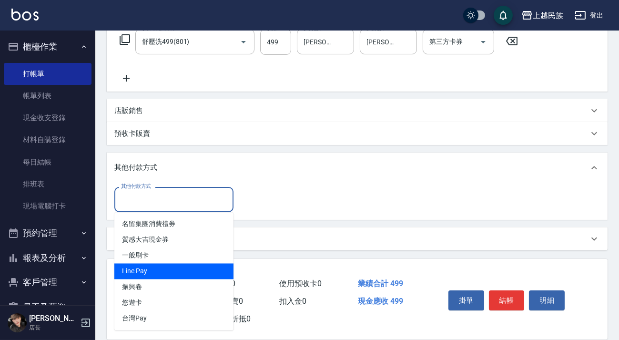
click at [190, 271] on span "Line Pay" at bounding box center [173, 271] width 119 height 16
type input "Line Pay"
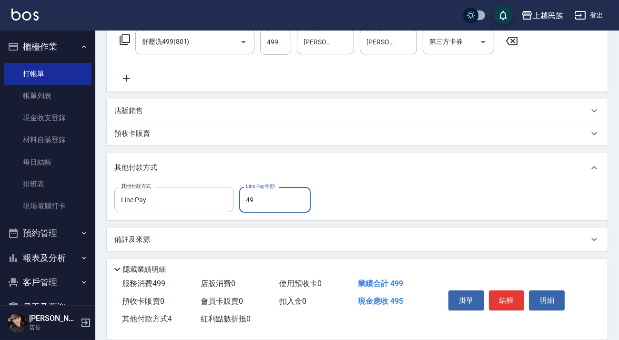
type input "499"
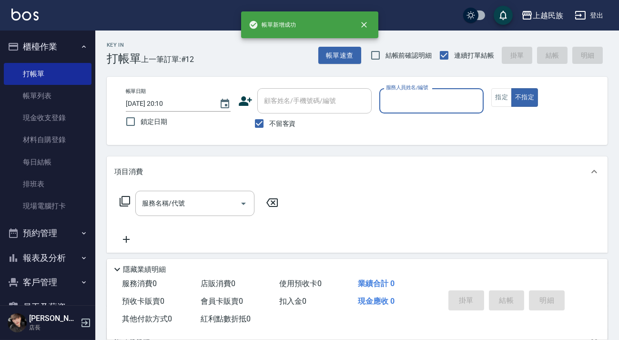
scroll to position [0, 0]
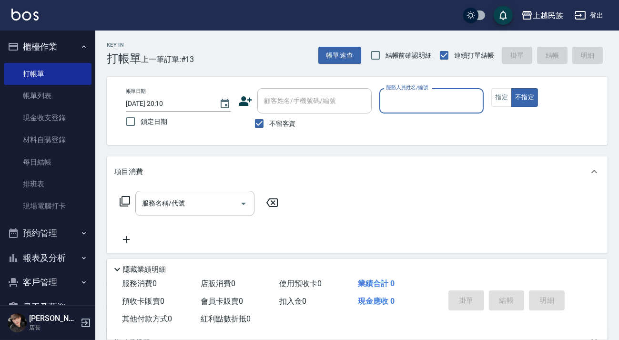
drag, startPoint x: 271, startPoint y: 128, endPoint x: 281, endPoint y: 114, distance: 16.8
click at [271, 127] on span "不留客資" at bounding box center [282, 124] width 27 height 10
click at [269, 127] on input "不留客資" at bounding box center [259, 123] width 20 height 20
checkbox input "false"
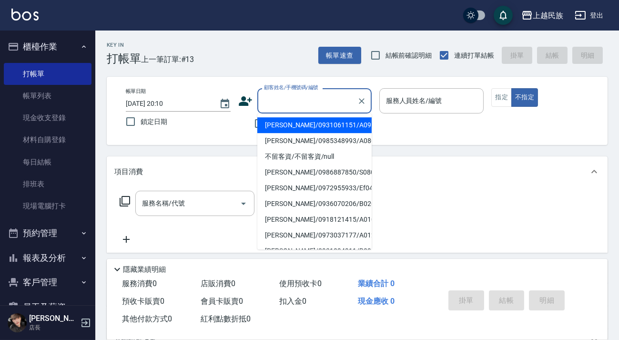
click at [295, 102] on input "顧客姓名/手機號碼/編號" at bounding box center [306, 100] width 91 height 17
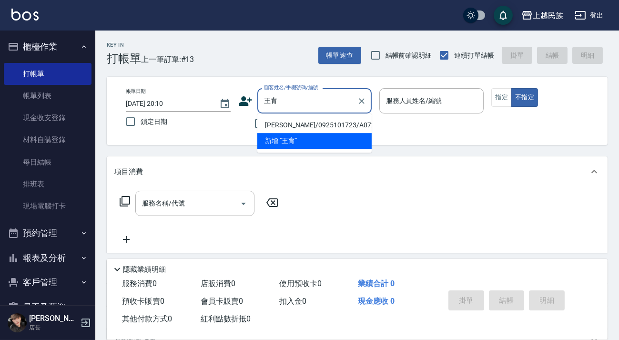
click at [332, 126] on li "[PERSON_NAME]/0925101723/A072311" at bounding box center [314, 125] width 114 height 16
type input "[PERSON_NAME]/0925101723/A072311"
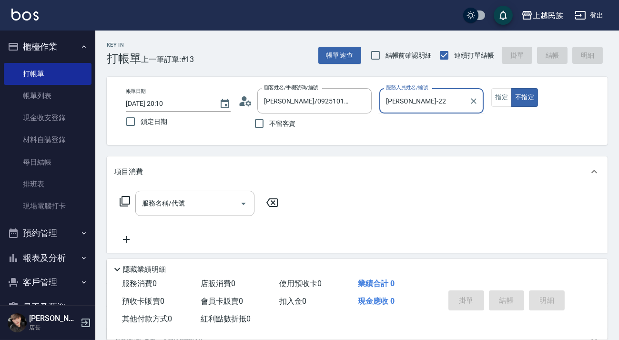
type input "[PERSON_NAME]-2"
click at [345, 88] on button "不指定" at bounding box center [524, 97] width 27 height 19
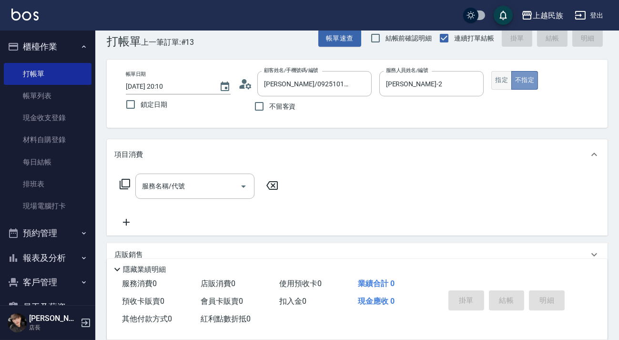
click at [345, 81] on button "不指定" at bounding box center [524, 80] width 27 height 19
click at [345, 80] on button "指定" at bounding box center [501, 80] width 20 height 19
click at [166, 187] on div "服務名稱/代號 服務名稱/代號" at bounding box center [194, 185] width 119 height 25
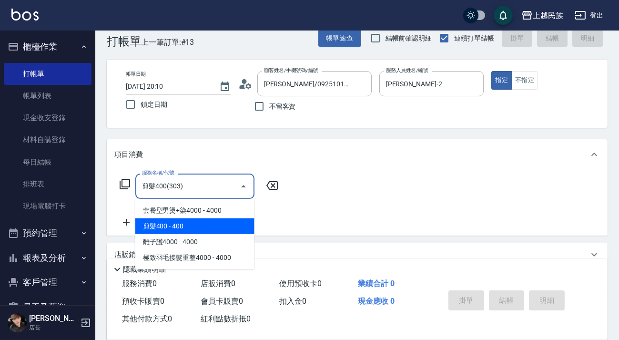
type input "剪髮400(303)"
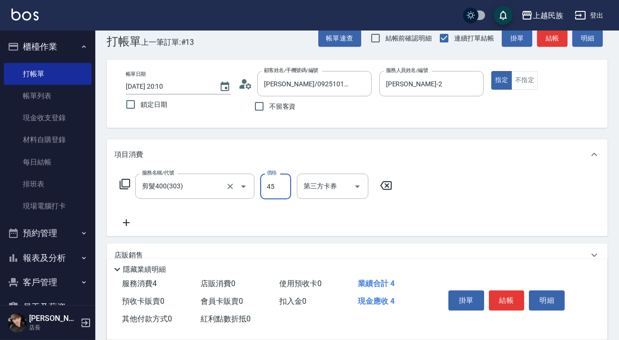
type input "450"
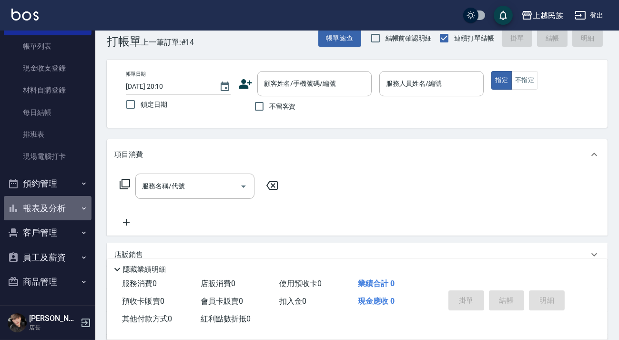
click at [74, 206] on button "報表及分析" at bounding box center [48, 208] width 88 height 25
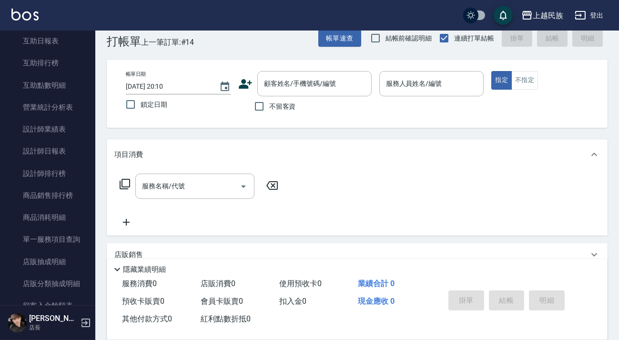
scroll to position [223, 0]
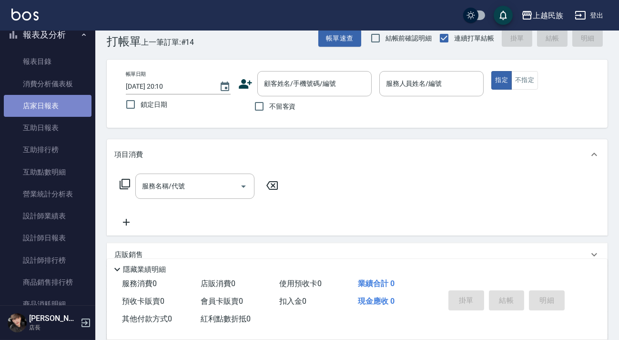
click at [62, 104] on link "店家日報表" at bounding box center [48, 106] width 88 height 22
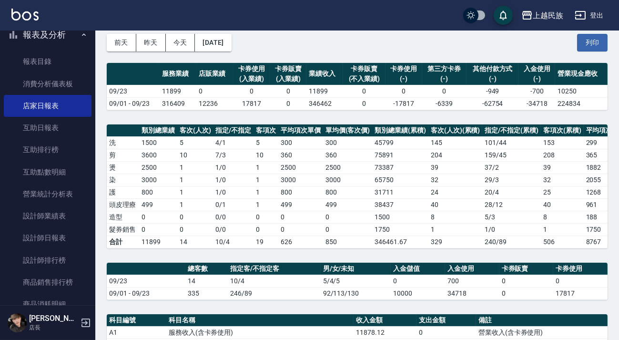
scroll to position [295, 0]
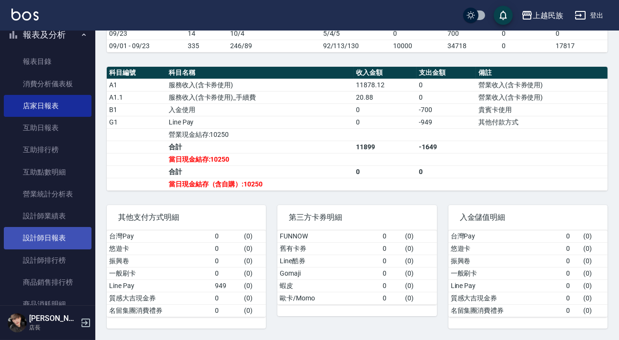
click at [61, 241] on link "設計師日報表" at bounding box center [48, 238] width 88 height 22
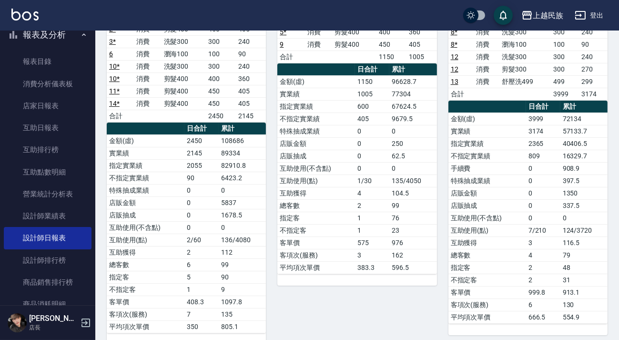
scroll to position [303, 0]
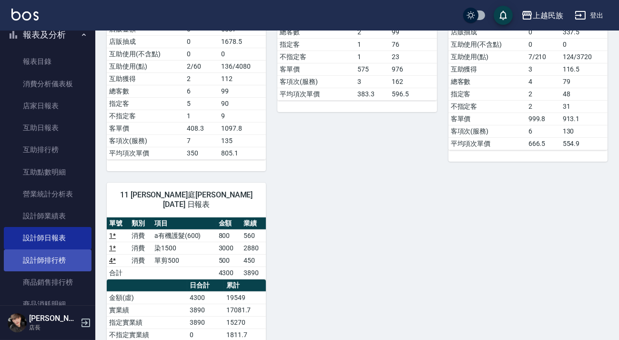
click at [69, 254] on link "設計師排行榜" at bounding box center [48, 260] width 88 height 22
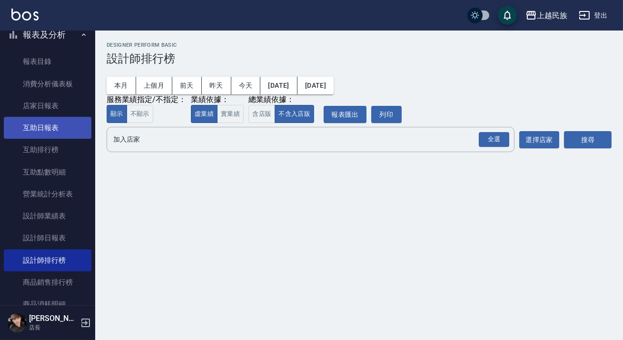
click at [67, 130] on link "互助日報表" at bounding box center [48, 128] width 88 height 22
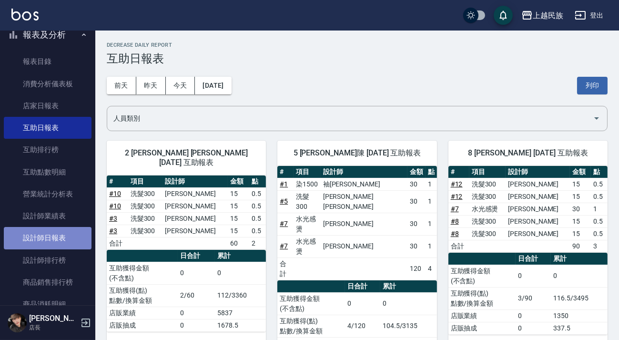
click at [69, 236] on link "設計師日報表" at bounding box center [48, 238] width 88 height 22
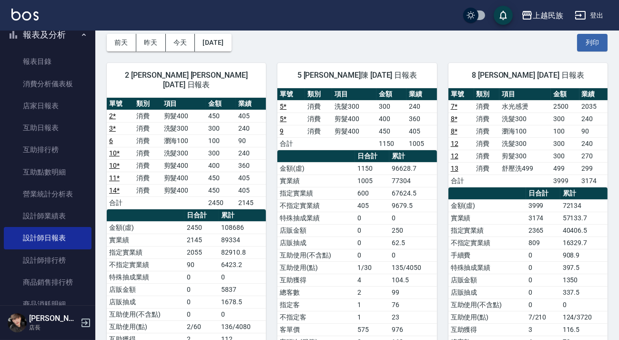
scroll to position [86, 0]
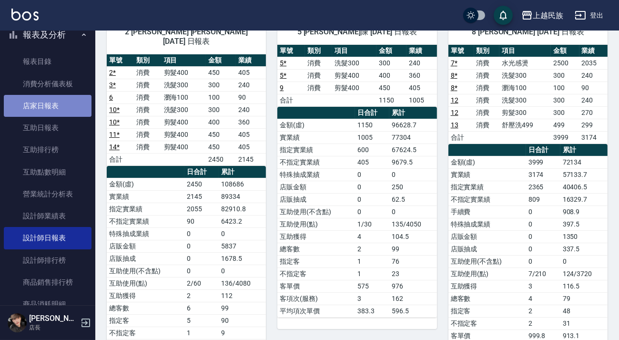
click at [51, 101] on link "店家日報表" at bounding box center [48, 106] width 88 height 22
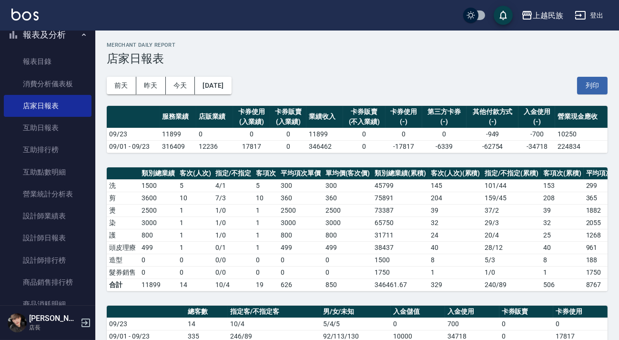
scroll to position [6, 0]
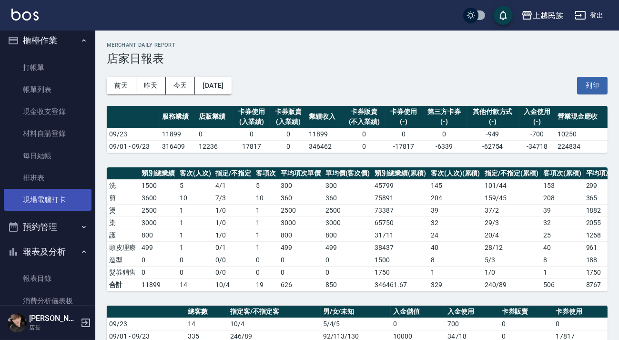
click at [46, 204] on link "現場電腦打卡" at bounding box center [48, 200] width 88 height 22
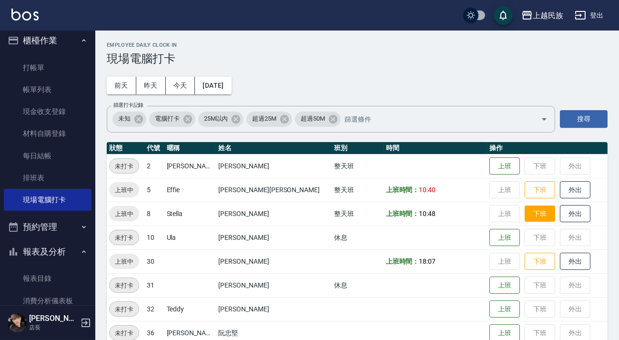
click at [345, 210] on button "下班" at bounding box center [539, 213] width 30 height 17
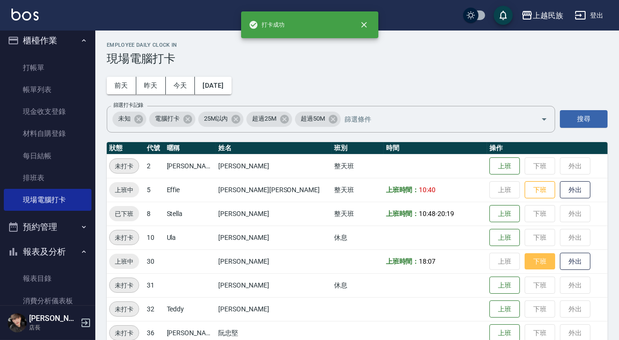
click at [345, 266] on button "下班" at bounding box center [539, 261] width 30 height 17
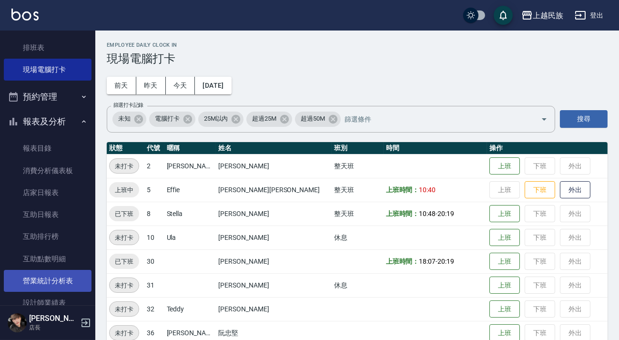
scroll to position [180, 0]
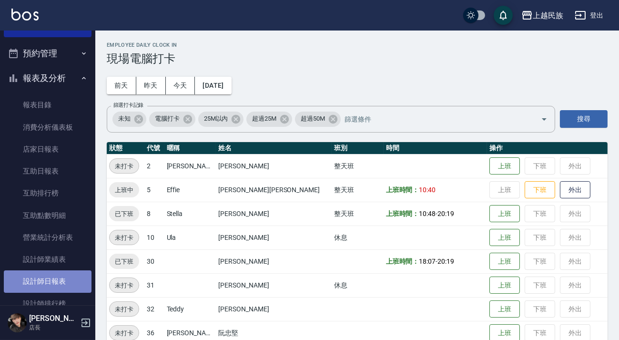
click at [57, 280] on link "設計師日報表" at bounding box center [48, 281] width 88 height 22
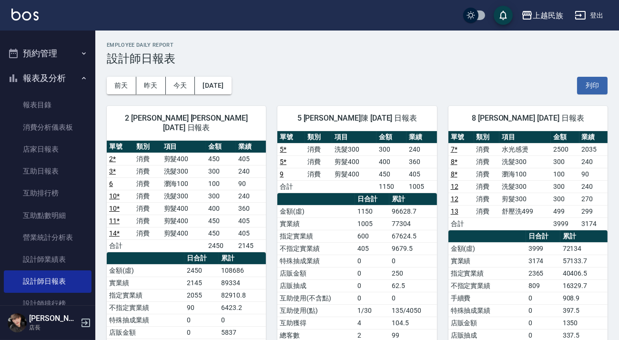
click at [64, 77] on button "報表及分析" at bounding box center [48, 78] width 88 height 25
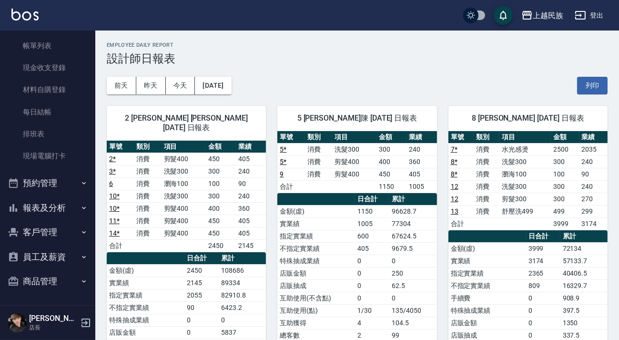
scroll to position [50, 0]
click at [62, 152] on link "現場電腦打卡" at bounding box center [48, 156] width 88 height 22
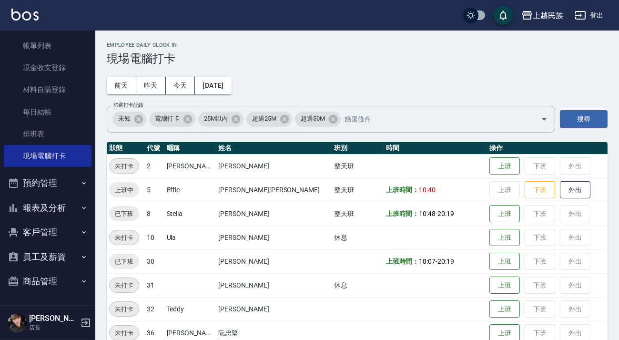
click at [20, 17] on img at bounding box center [24, 15] width 27 height 12
